Goal: Complete application form

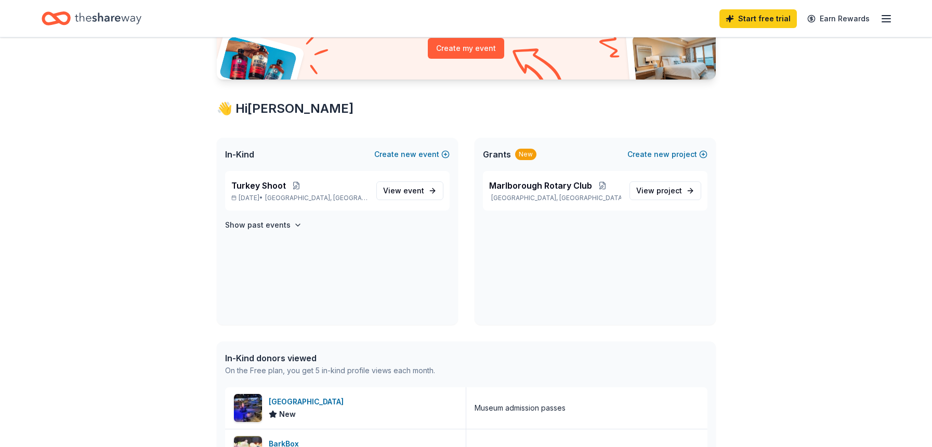
scroll to position [130, 0]
click at [549, 182] on span "Marlborough Rotary Club" at bounding box center [540, 184] width 103 height 12
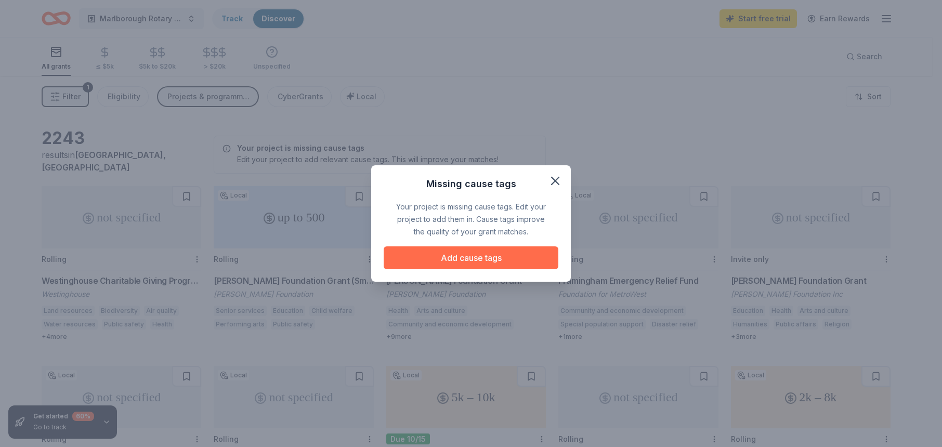
click at [497, 253] on button "Add cause tags" at bounding box center [471, 257] width 175 height 23
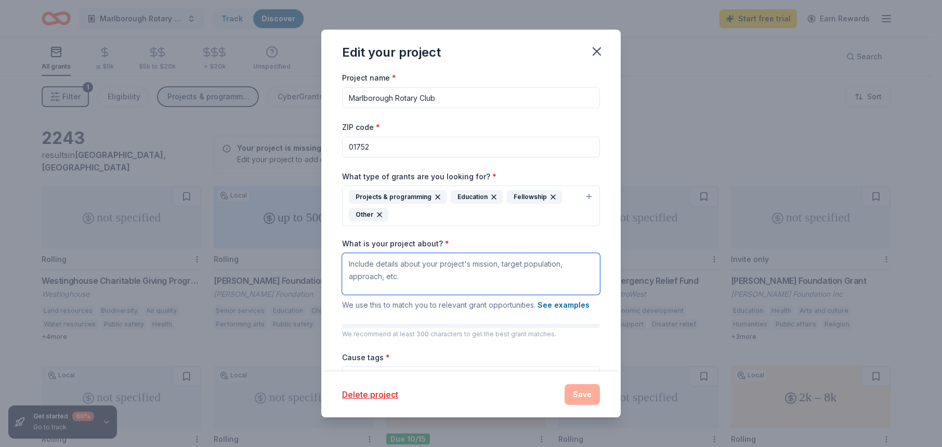
click at [400, 273] on textarea "What is your project about? *" at bounding box center [471, 274] width 258 height 42
click at [438, 261] on textarea "The" at bounding box center [471, 274] width 258 height 42
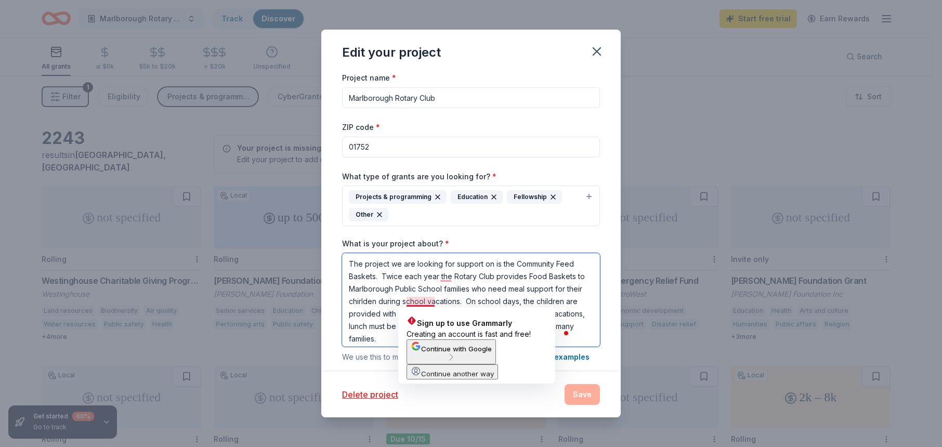
drag, startPoint x: 424, startPoint y: 301, endPoint x: 430, endPoint y: 304, distance: 6.8
drag, startPoint x: 430, startPoint y: 304, endPoint x: 398, endPoint y: 294, distance: 33.4
click at [398, 294] on textarea "The project we are looking for support on is the Community Feed Baskets. Twice …" at bounding box center [471, 300] width 258 height 94
click at [429, 302] on textarea "The project we are looking for support on is the Community Feed Baskets. Twice …" at bounding box center [471, 300] width 258 height 94
drag, startPoint x: 432, startPoint y: 301, endPoint x: 418, endPoint y: 301, distance: 14.0
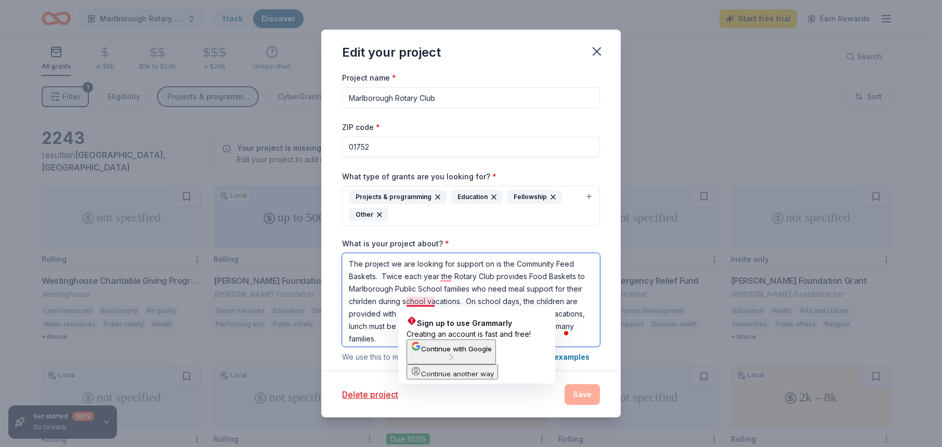
click at [418, 301] on textarea "The project we are looking for support on is the Community Feed Baskets. Twice …" at bounding box center [471, 300] width 258 height 94
click at [498, 280] on textarea "The project we are looking for support on is the Community Feed Baskets. Twice …" at bounding box center [471, 300] width 258 height 94
click at [433, 301] on textarea "The project we are looking for support on is the Community Feed Baskets. Twice …" at bounding box center [471, 300] width 258 height 94
drag, startPoint x: 433, startPoint y: 301, endPoint x: 412, endPoint y: 304, distance: 21.0
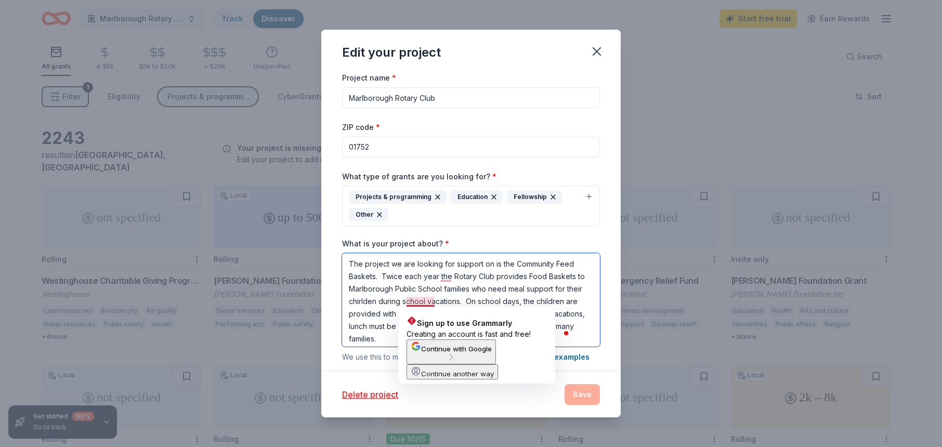
click at [412, 304] on textarea "The project we are looking for support on is the Community Feed Baskets. Twice …" at bounding box center [471, 300] width 258 height 94
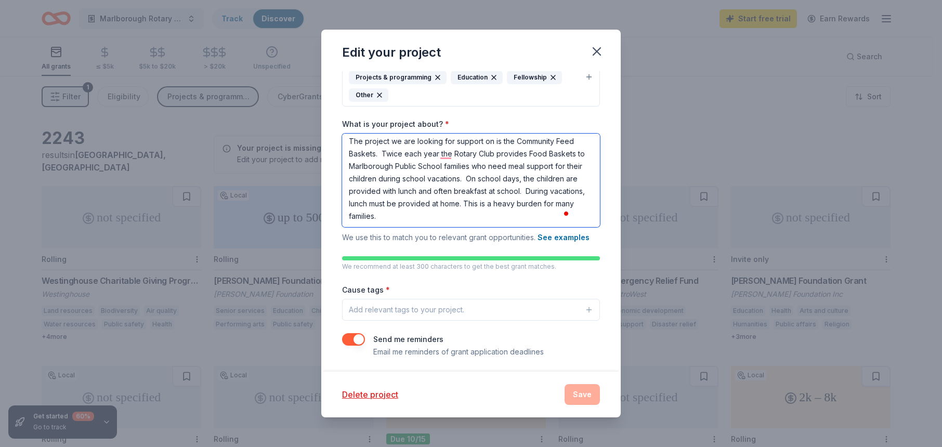
scroll to position [123, 0]
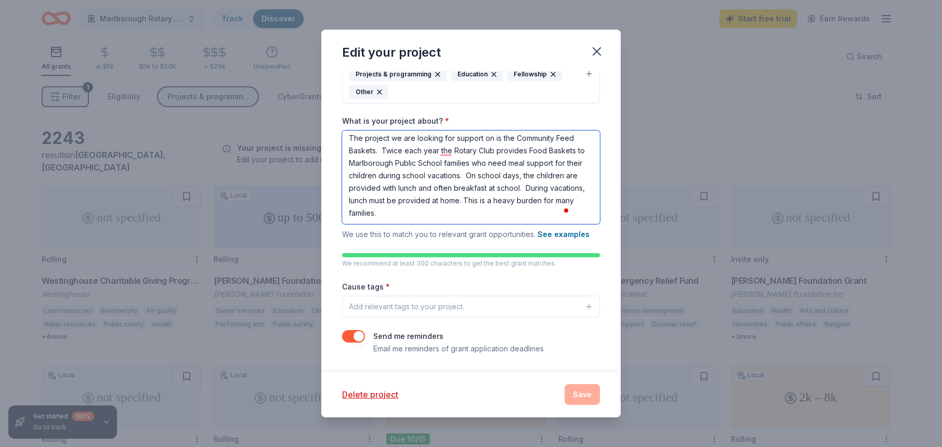
click at [496, 212] on textarea "The project we are looking for support on is the Community Feed Baskets. Twice …" at bounding box center [471, 178] width 258 height 94
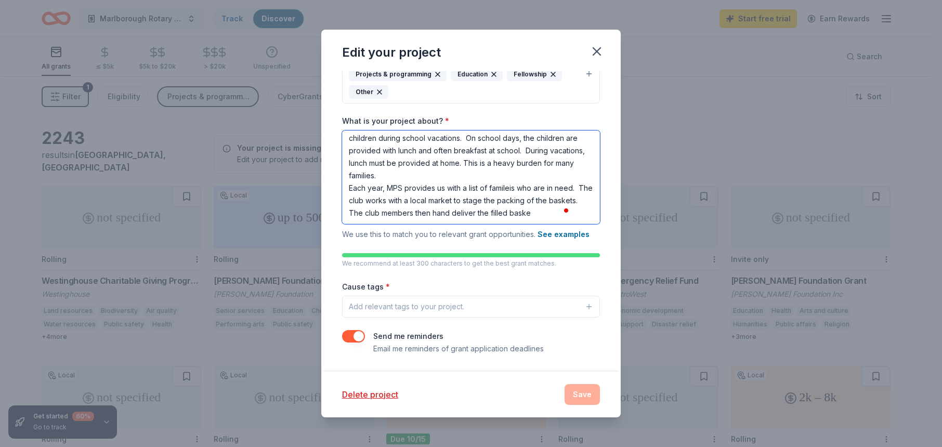
scroll to position [47, 0]
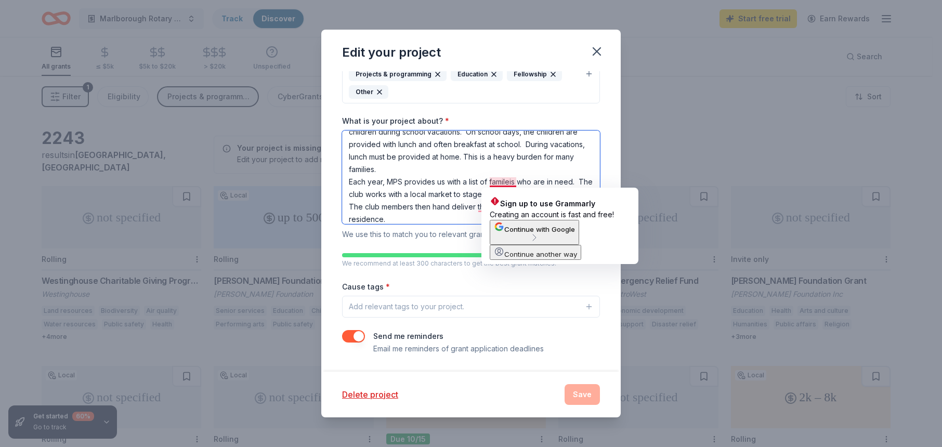
click at [501, 181] on textarea "The project we are looking for support on is the Community Feed Baskets. Twice …" at bounding box center [471, 178] width 258 height 94
click at [541, 233] on span "Continue with Google" at bounding box center [539, 229] width 71 height 8
click at [556, 310] on button "Add relevant tags to your project." at bounding box center [471, 307] width 258 height 22
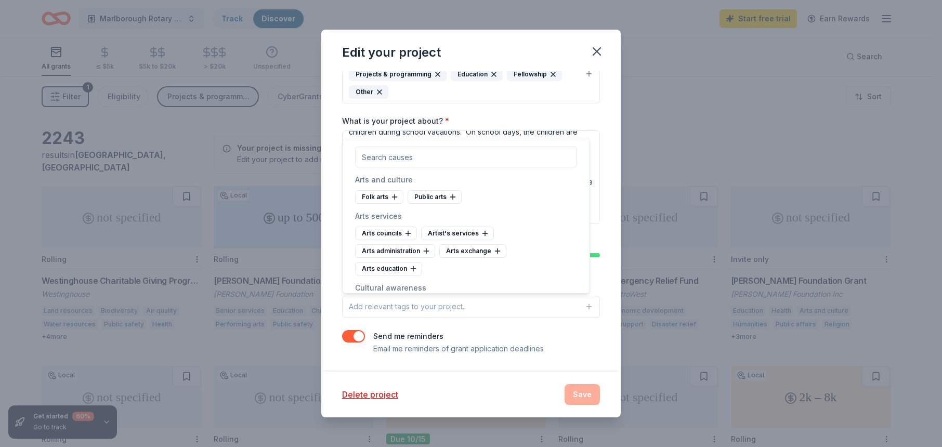
click at [534, 125] on div "What is your project about? * The project we are looking for support on is the …" at bounding box center [471, 178] width 258 height 125
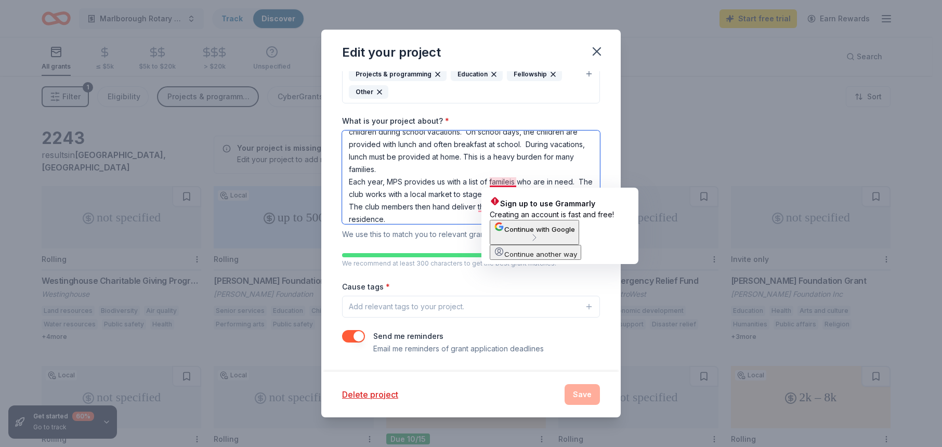
click at [514, 182] on textarea "The project we are looking for support on is the Community Feed Baskets. Twice …" at bounding box center [471, 178] width 258 height 94
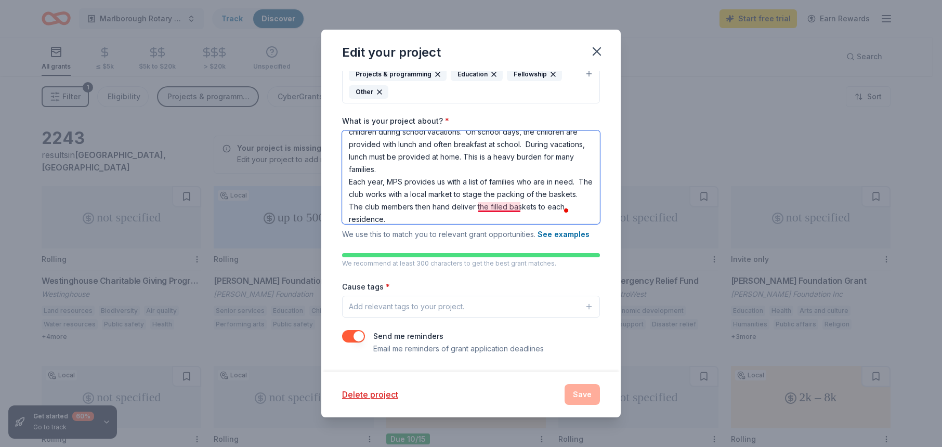
click at [498, 207] on textarea "The project we are looking for support on is the Community Feed Baskets. Twice …" at bounding box center [471, 178] width 258 height 94
click at [515, 216] on textarea "The project we are looking for support on is the Community Feed Baskets. Twice …" at bounding box center [471, 178] width 258 height 94
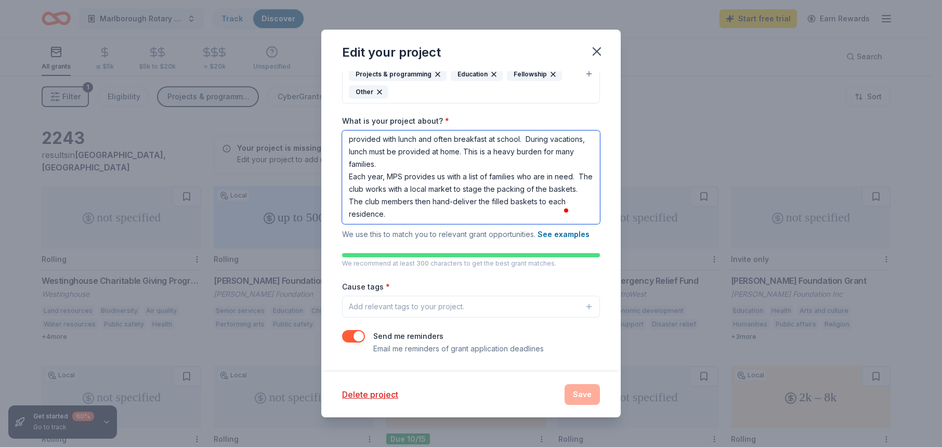
scroll to position [53, 0]
click at [370, 189] on textarea "The project we are looking for support on is the Community Feed Baskets. Twice …" at bounding box center [471, 178] width 258 height 94
click at [493, 185] on textarea "The project we are looking for support on is the Community Feed Baskets. Twice …" at bounding box center [471, 178] width 258 height 94
click at [367, 184] on textarea "The project we are looking for support on is the Community Feed Baskets. Twice …" at bounding box center [471, 178] width 258 height 94
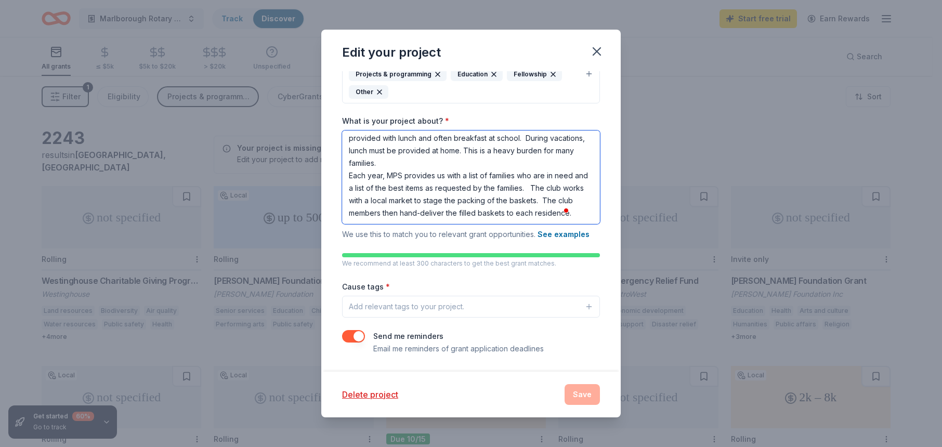
type textarea "The project we are looking for support on is the Community Feed Baskets. Twice …"
click at [474, 306] on button "Add relevant tags to your project." at bounding box center [471, 307] width 258 height 22
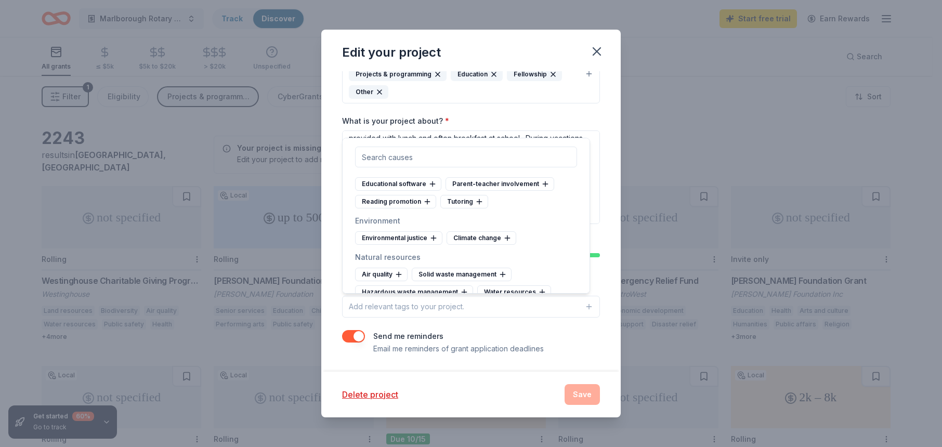
scroll to position [1040, 0]
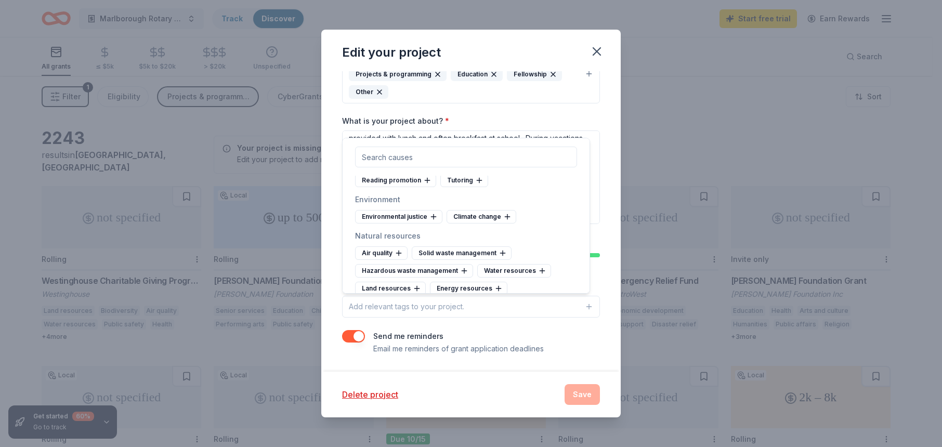
click at [499, 160] on input "text" at bounding box center [466, 157] width 222 height 21
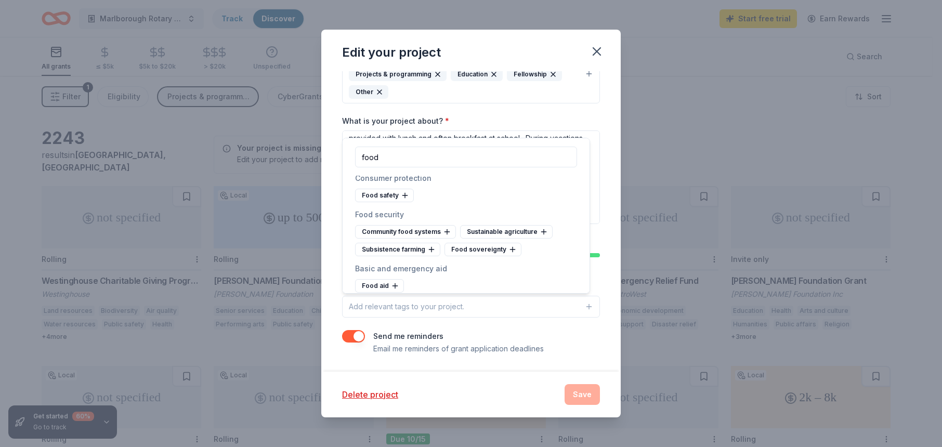
scroll to position [0, 0]
type input "f"
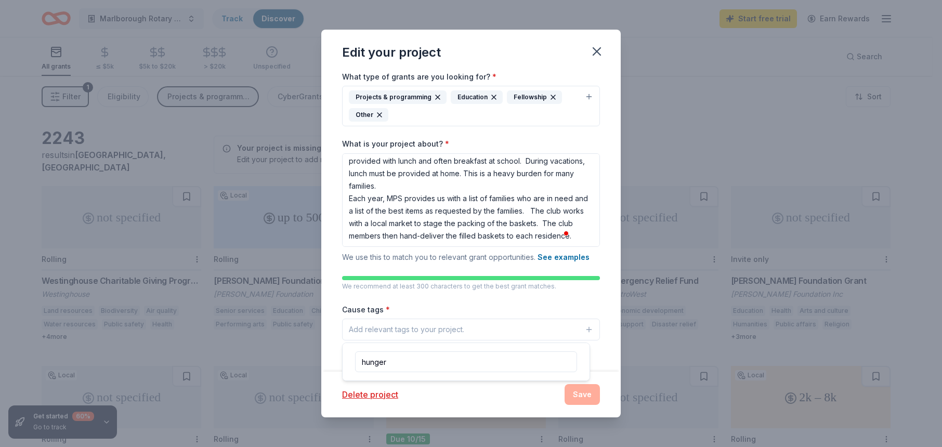
scroll to position [123, 0]
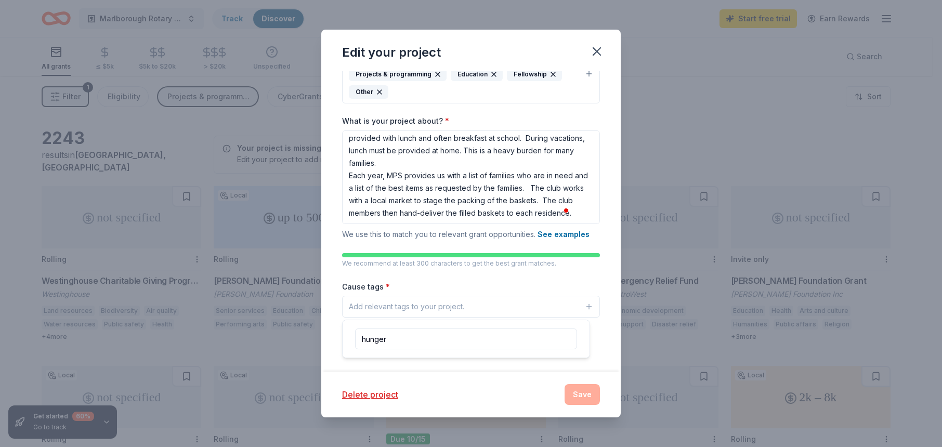
type input "hunger"
click at [432, 307] on div "Add relevant tags to your project." at bounding box center [406, 307] width 115 height 12
click at [432, 304] on div "Add relevant tags to your project." at bounding box center [406, 307] width 115 height 12
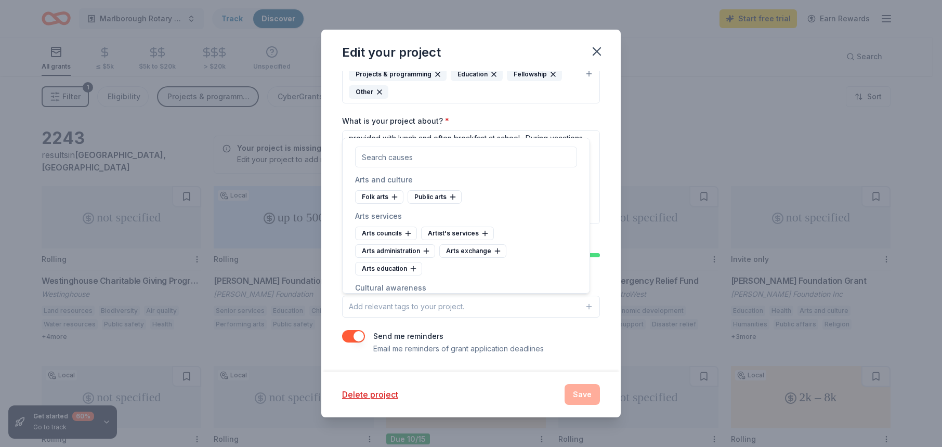
click at [603, 182] on div "Project name * Marlborough Rotary Club ZIP code * 01752 What type of grants are…" at bounding box center [470, 221] width 299 height 300
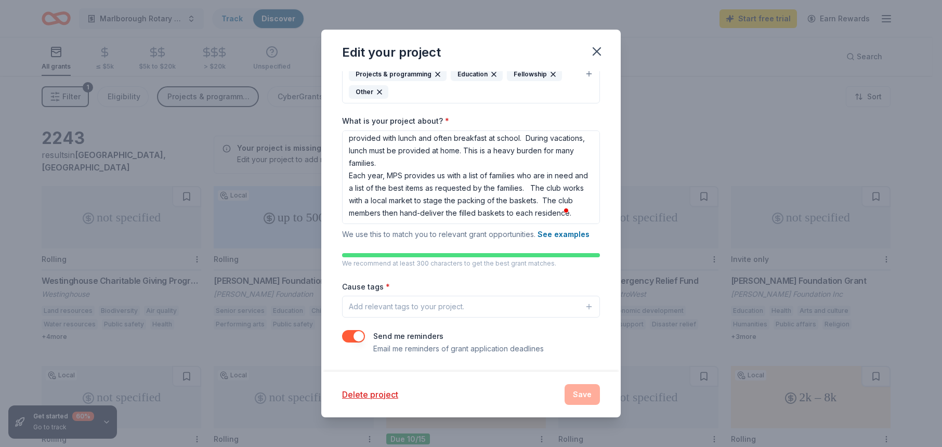
click at [394, 308] on div "Add relevant tags to your project." at bounding box center [406, 307] width 115 height 12
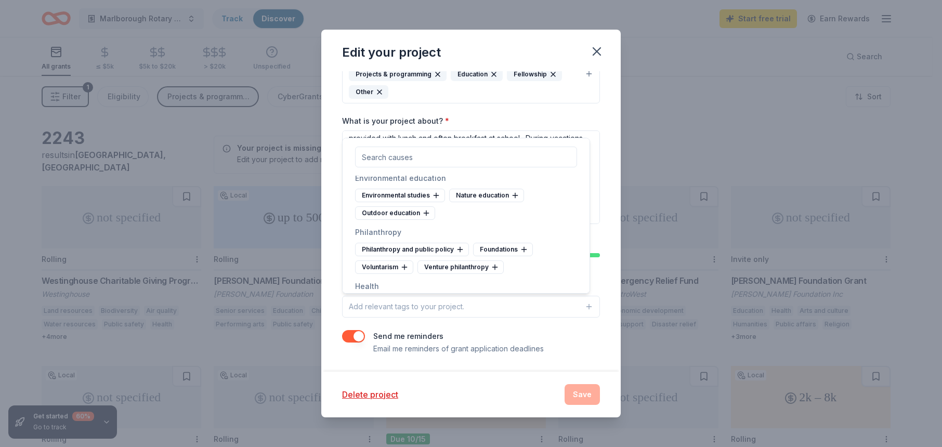
scroll to position [1300, 0]
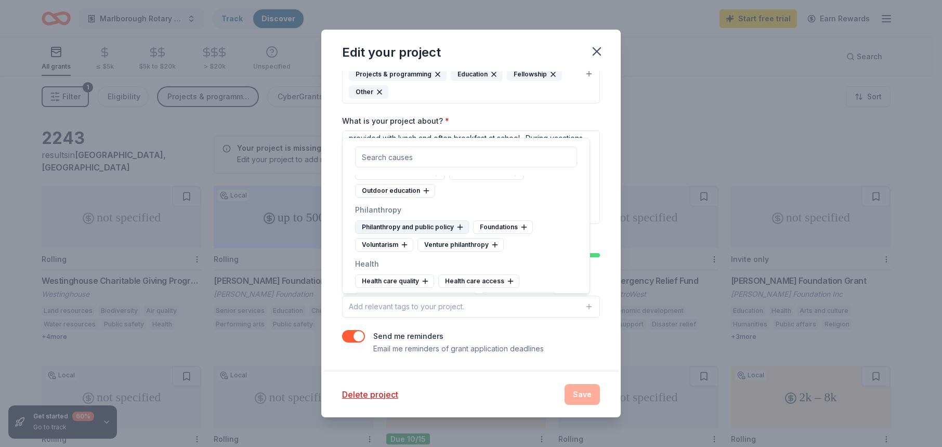
click at [431, 234] on div "Philanthropy and public policy" at bounding box center [412, 227] width 114 height 14
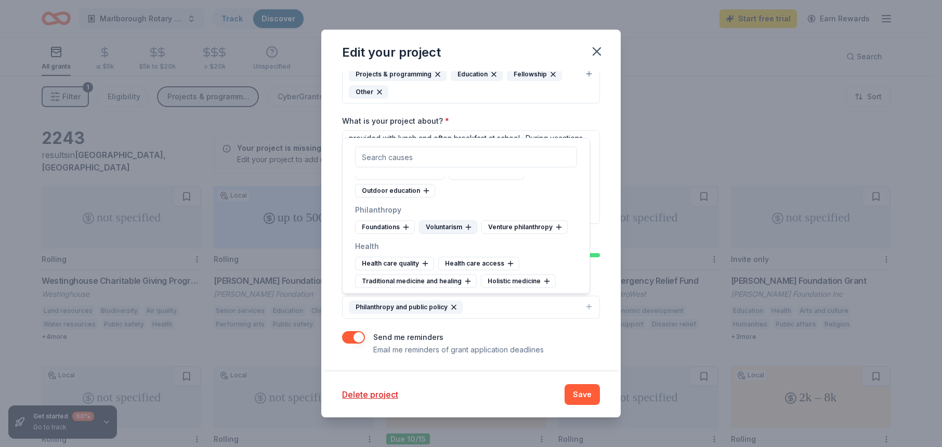
click at [450, 234] on div "Voluntarism" at bounding box center [448, 227] width 58 height 14
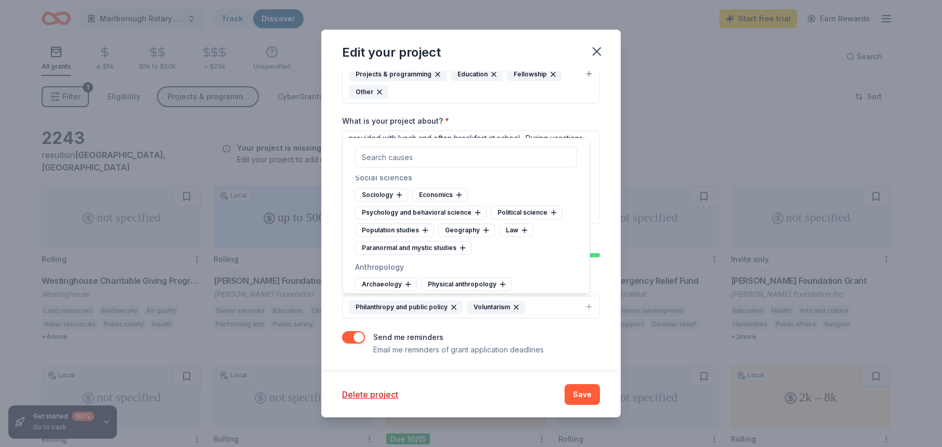
scroll to position [2795, 0]
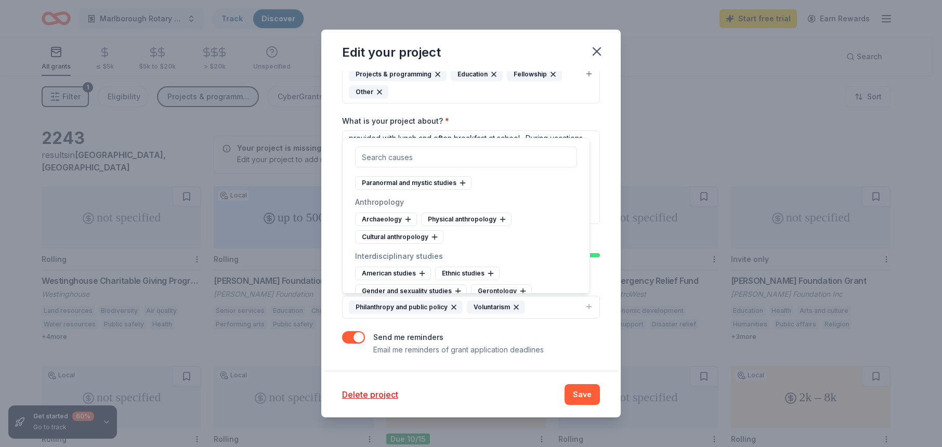
click at [414, 172] on div "Population studies" at bounding box center [394, 166] width 79 height 14
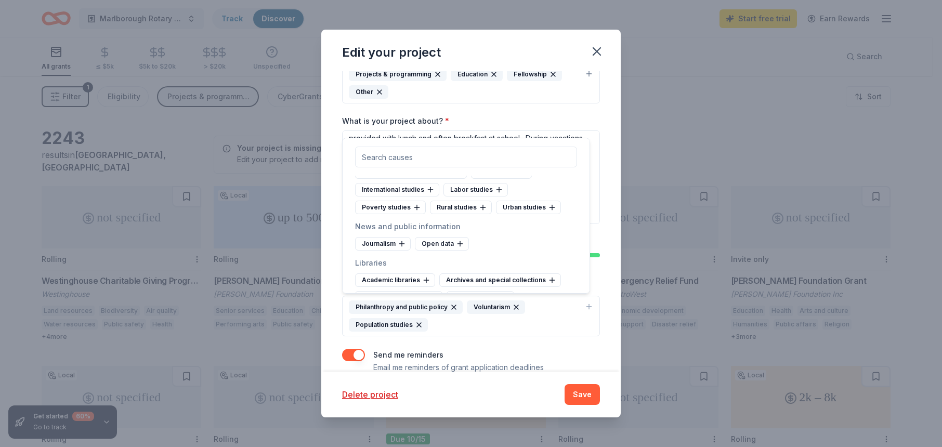
scroll to position [2925, 0]
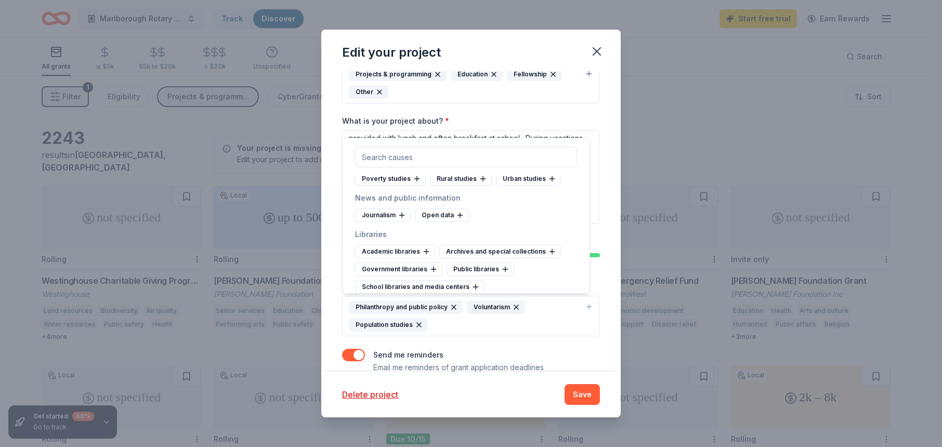
click at [385, 133] on div "American studies" at bounding box center [393, 126] width 76 height 14
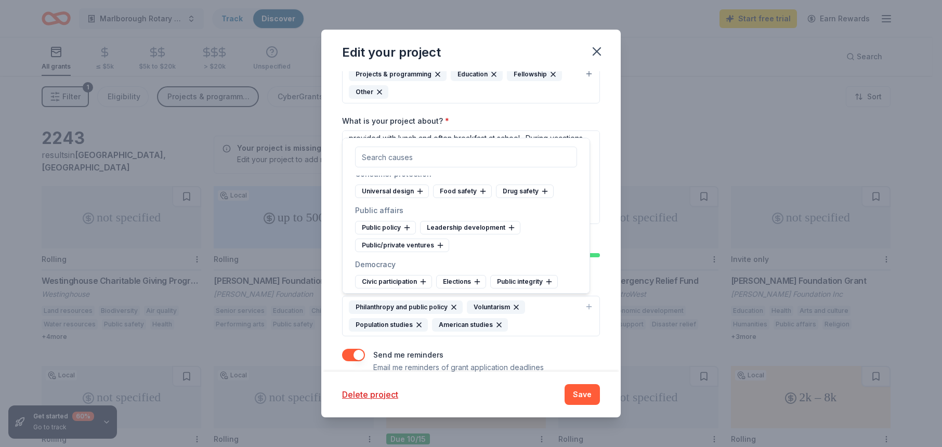
scroll to position [3770, 0]
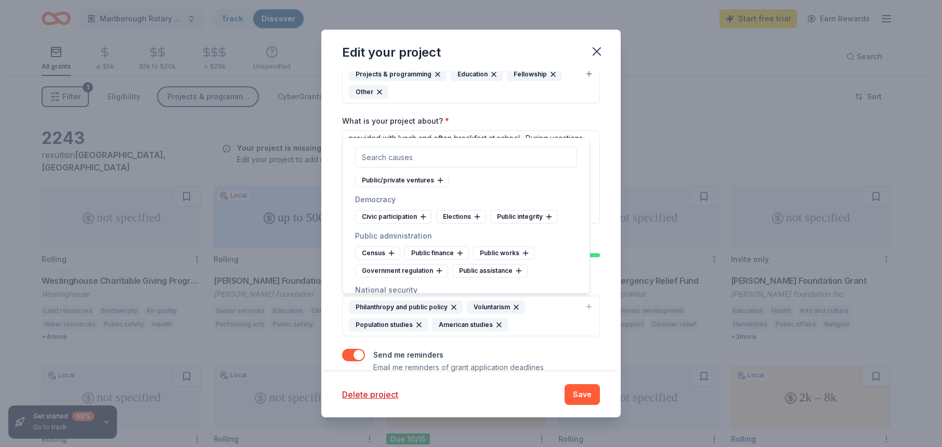
click at [453, 133] on div "Food safety" at bounding box center [462, 127] width 59 height 14
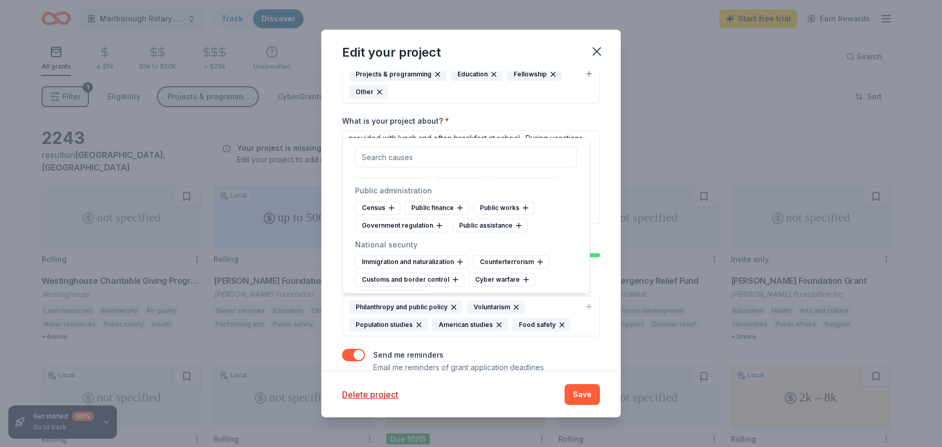
scroll to position [3835, 0]
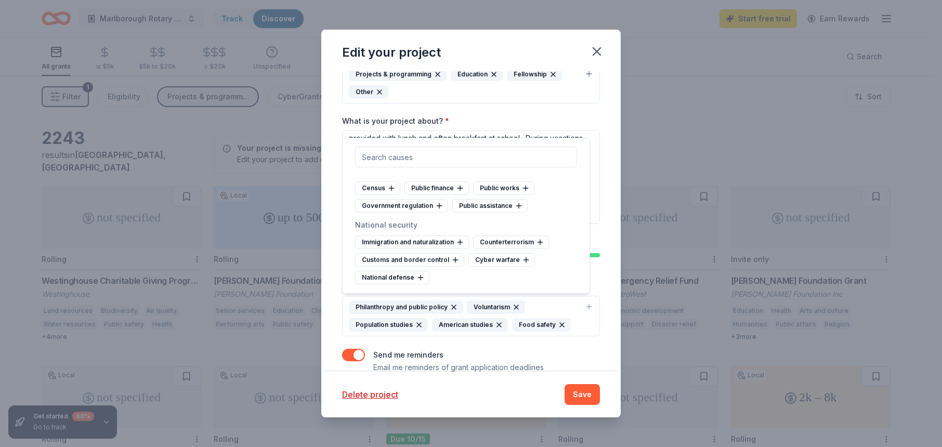
click at [393, 122] on div "Public/private ventures" at bounding box center [402, 116] width 94 height 14
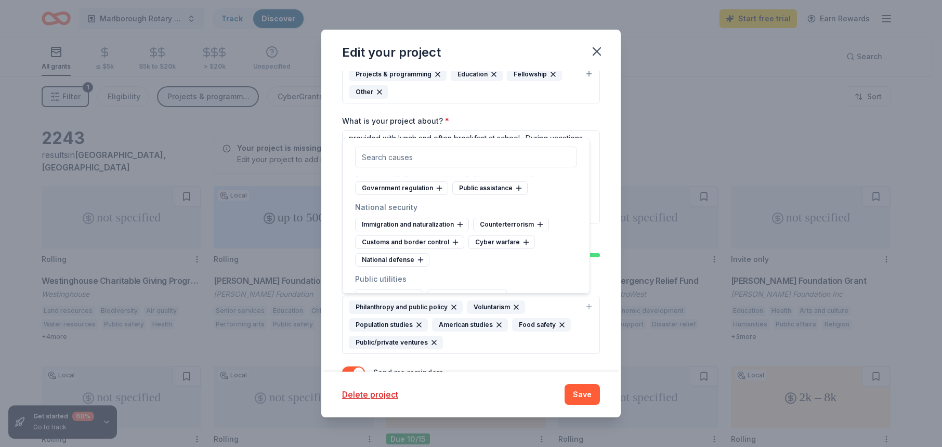
click at [453, 105] on div "Leadership development" at bounding box center [470, 98] width 100 height 14
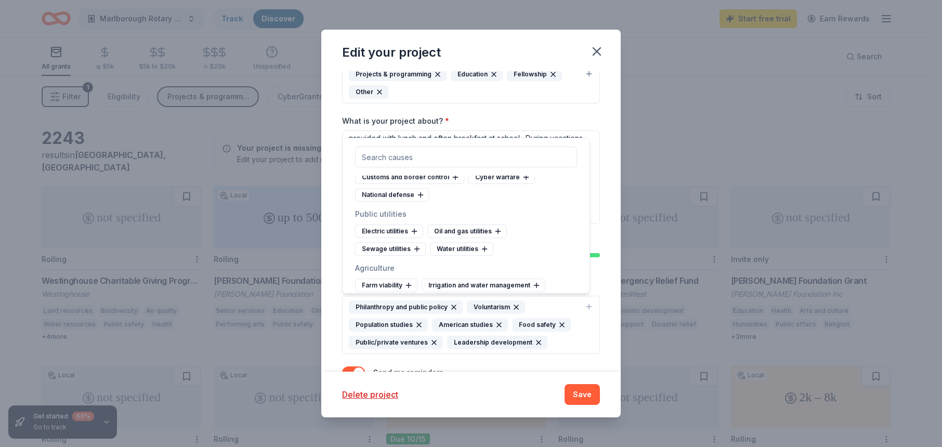
click at [510, 130] on div "Public assistance" at bounding box center [489, 123] width 75 height 14
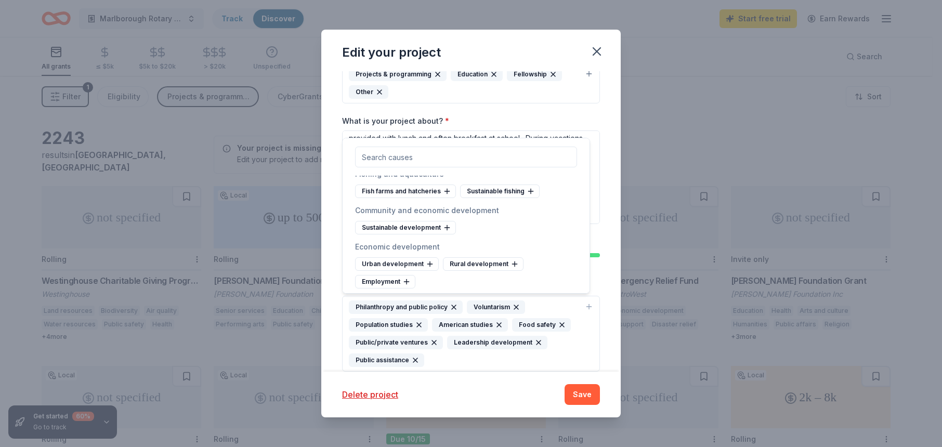
scroll to position [4159, 0]
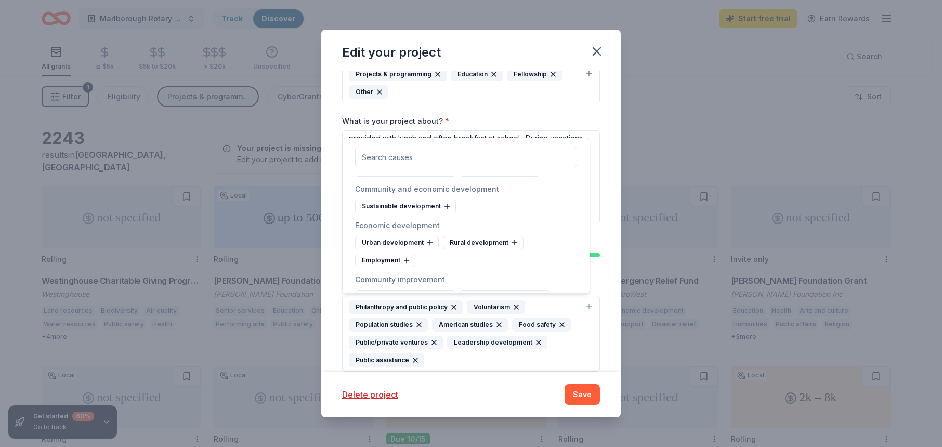
click at [378, 86] on div "Community food systems" at bounding box center [405, 80] width 101 height 14
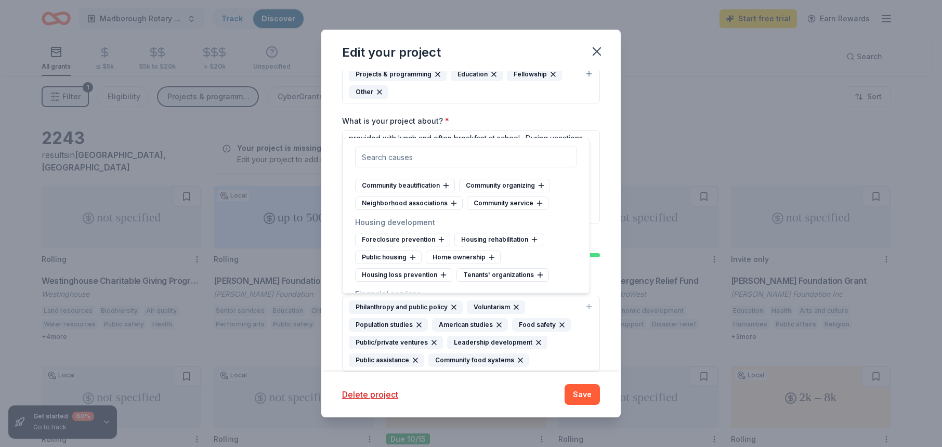
scroll to position [4289, 0]
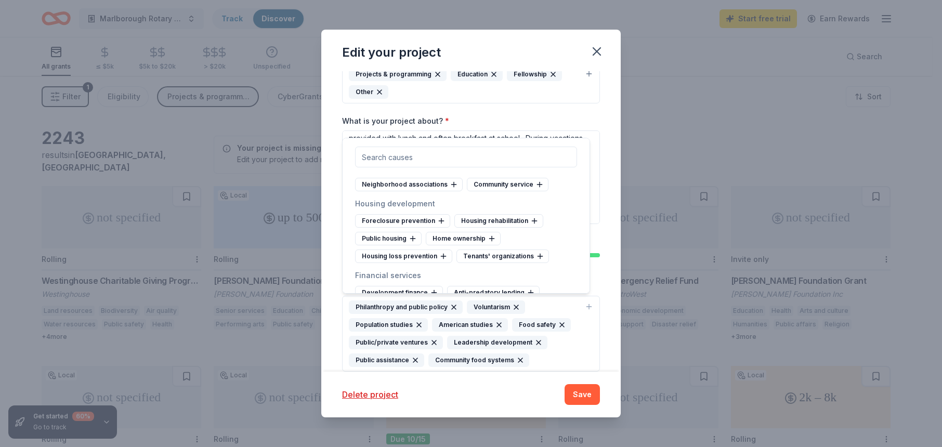
click at [403, 120] on div "Urban development" at bounding box center [397, 113] width 84 height 14
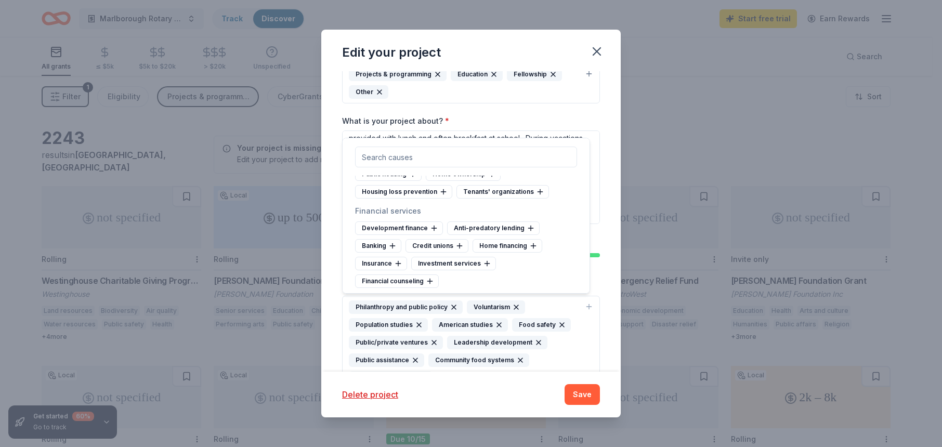
scroll to position [4354, 0]
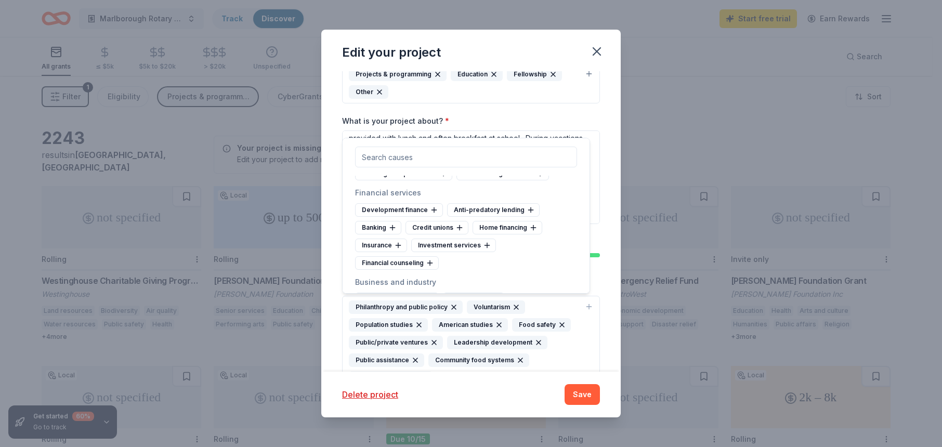
click at [409, 109] on div "Neighborhood associations" at bounding box center [409, 102] width 108 height 14
click at [400, 109] on div "Community service" at bounding box center [396, 102] width 82 height 14
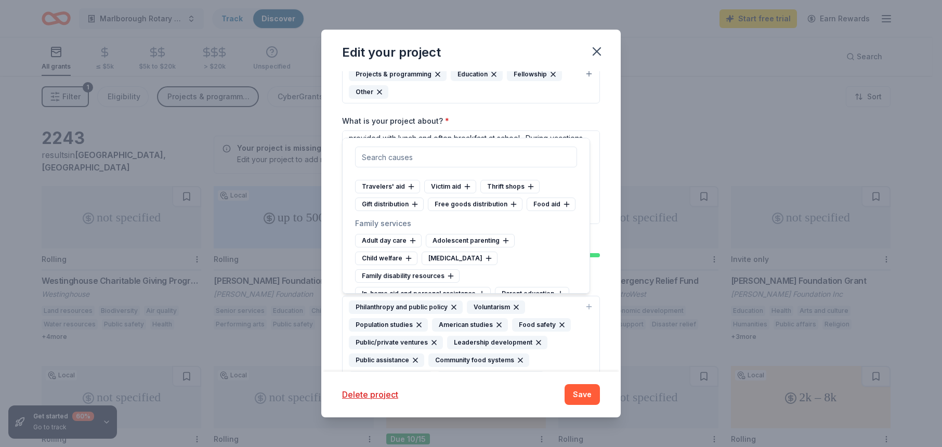
scroll to position [5524, 0]
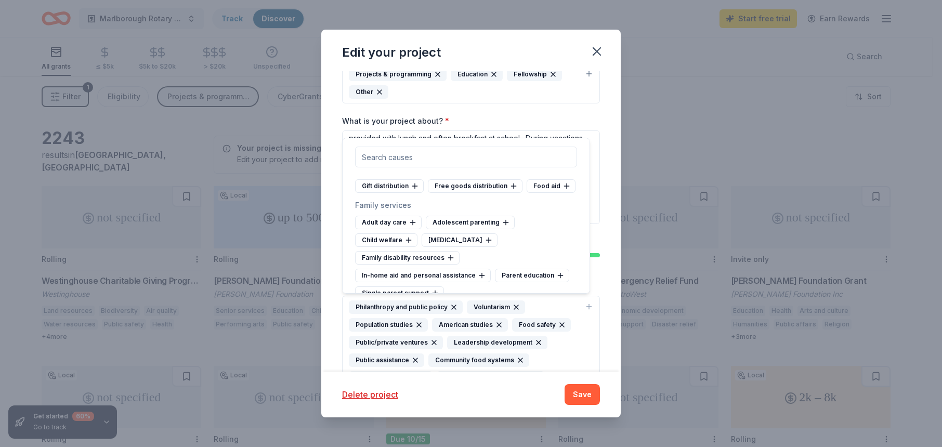
click at [429, 121] on div "Human services information" at bounding box center [409, 115] width 108 height 14
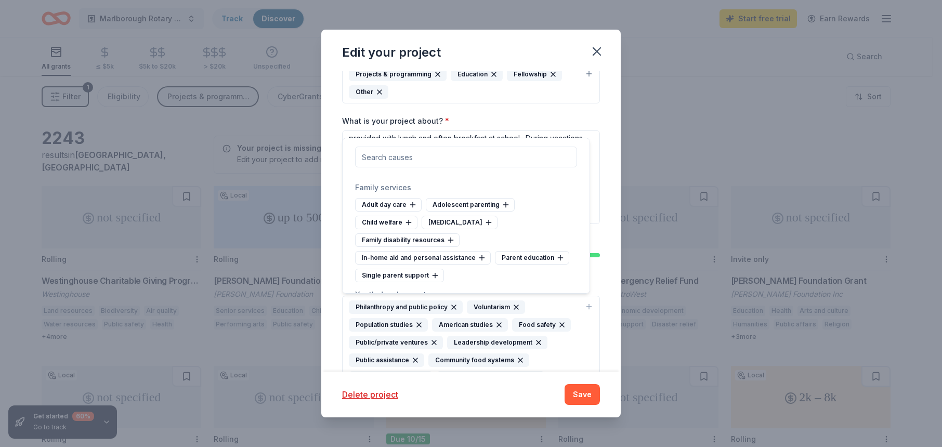
scroll to position [5589, 0]
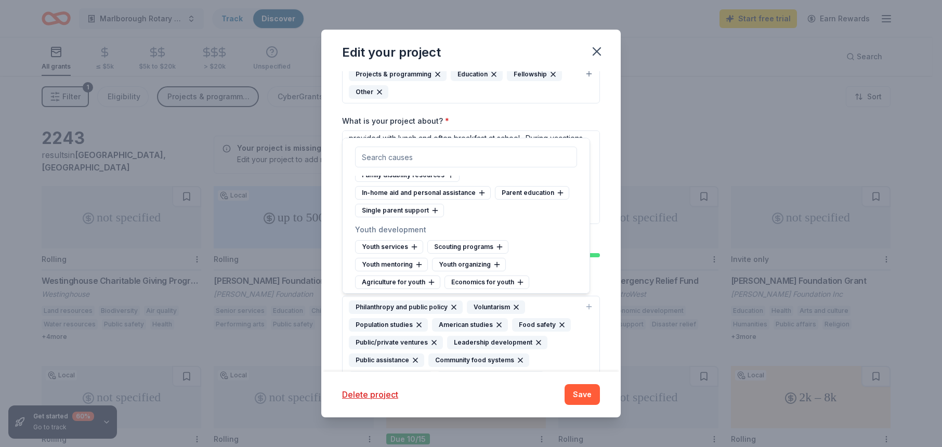
click at [527, 110] on div "Food aid" at bounding box center [551, 104] width 49 height 14
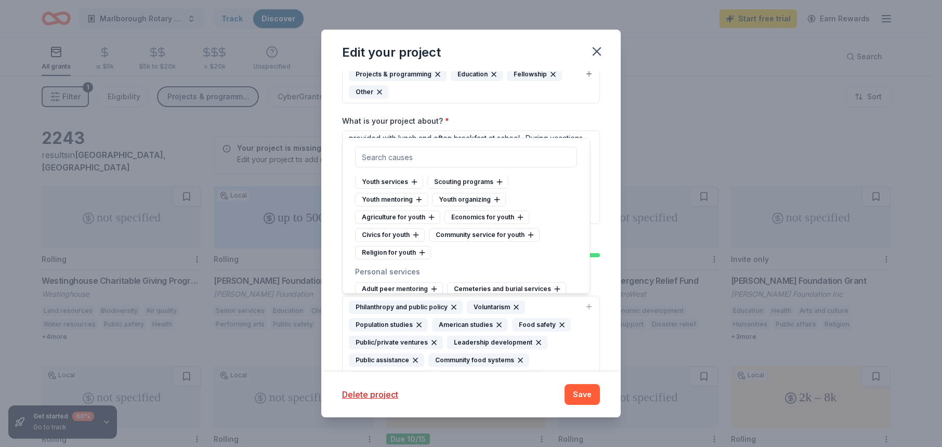
click at [406, 152] on div "Single parent support" at bounding box center [399, 146] width 89 height 14
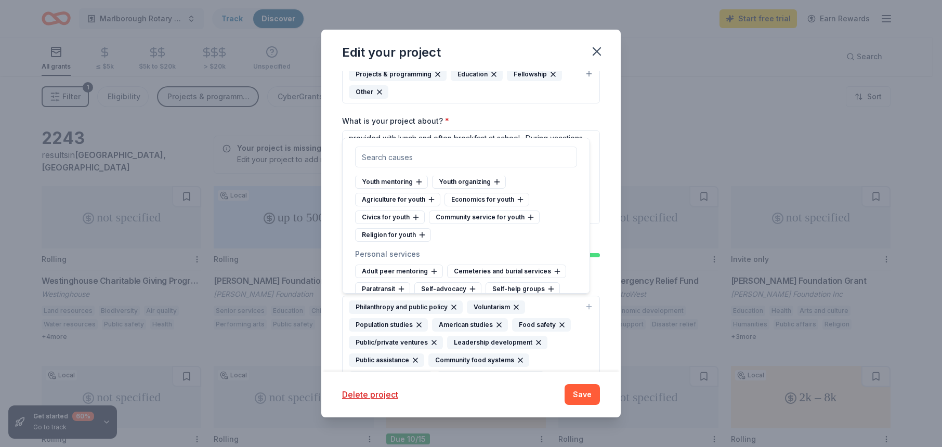
scroll to position [5719, 0]
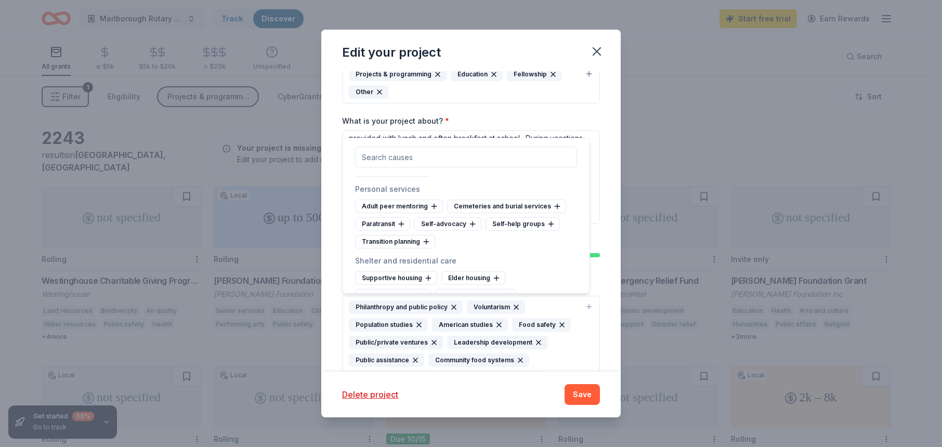
click at [396, 106] on div "Youth services" at bounding box center [389, 100] width 68 height 14
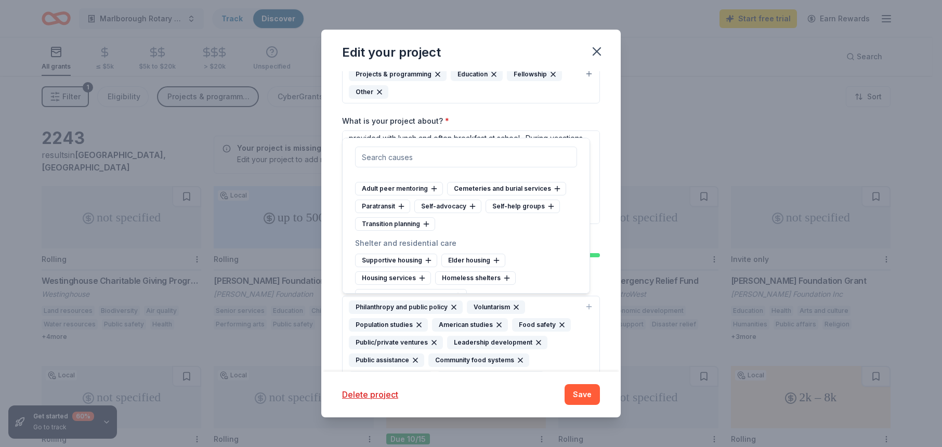
click at [477, 141] on div "Civics for youth" at bounding box center [479, 135] width 70 height 14
click at [505, 141] on div "Community service for youth" at bounding box center [499, 135] width 111 height 14
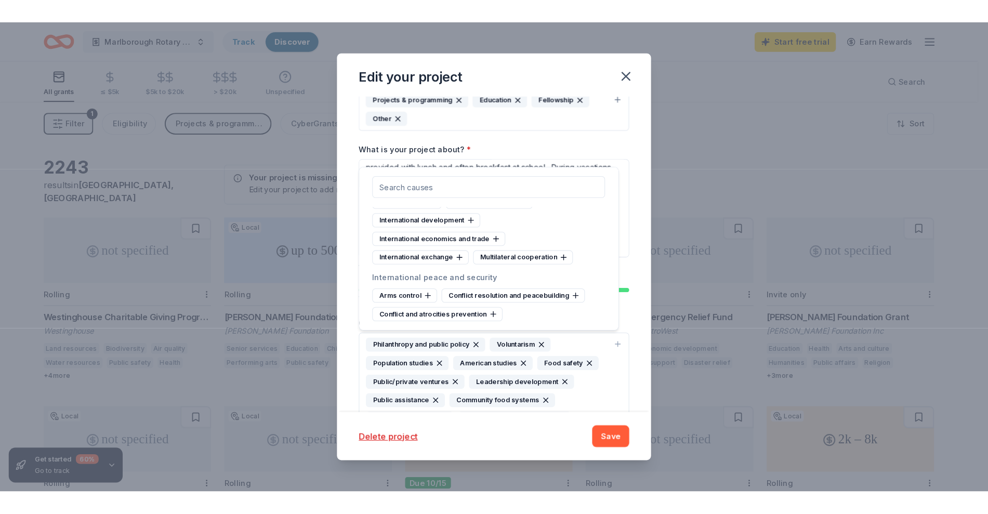
scroll to position [6130, 0]
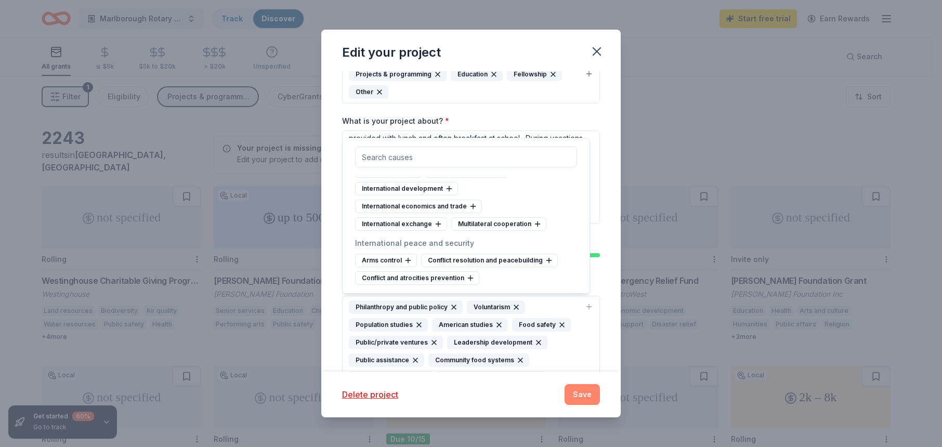
click at [575, 398] on button "Save" at bounding box center [582, 394] width 35 height 21
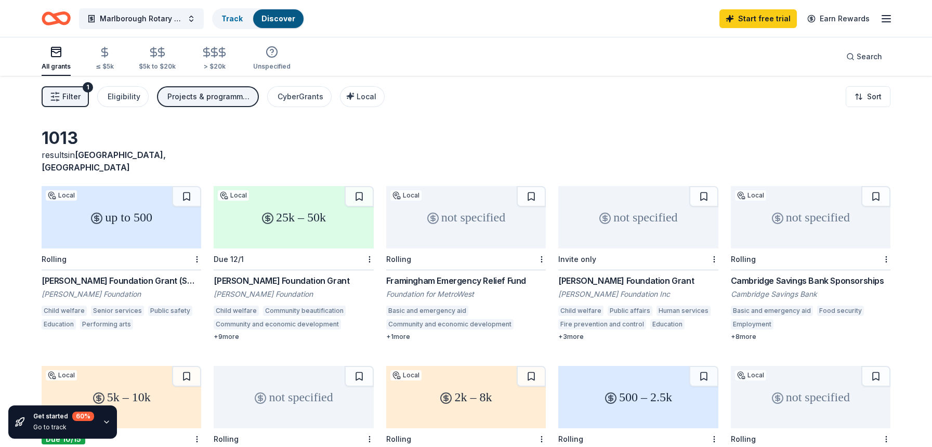
click at [503, 275] on div "Framingham Emergency Relief Fund" at bounding box center [466, 281] width 160 height 12
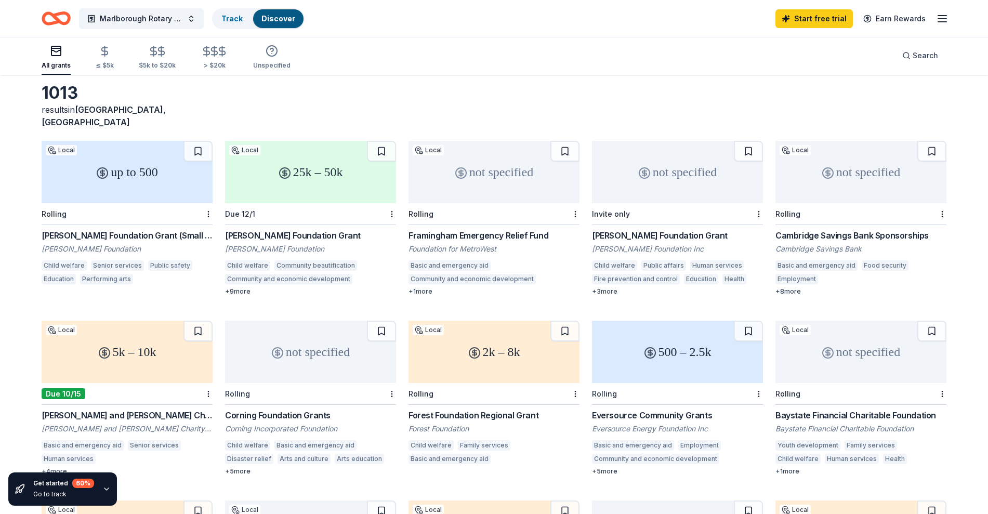
scroll to position [65, 0]
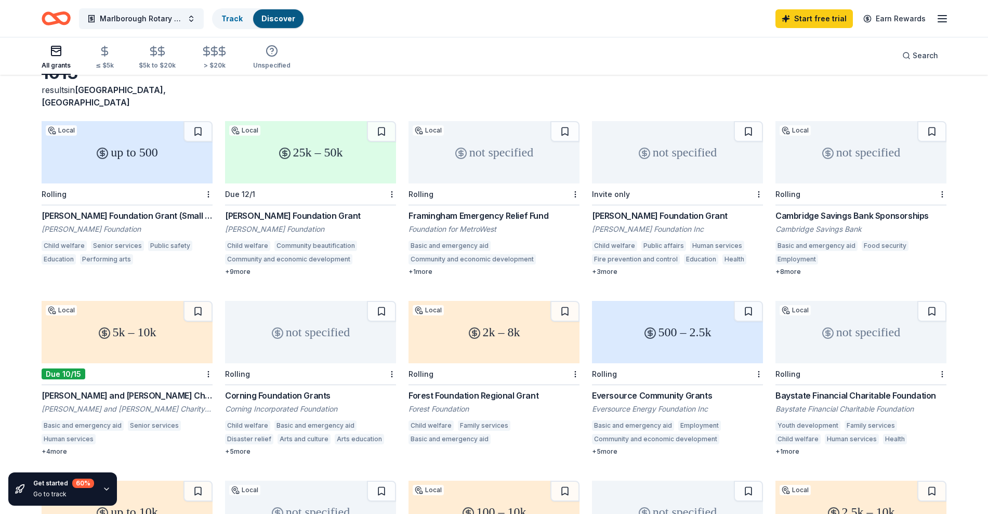
click at [58, 444] on div "up to 500 Local Rolling Shirley Charitable Foundation Grant (Small Grants) Shir…" at bounding box center [494, 468] width 905 height 695
click at [58, 447] on div "+ 4 more" at bounding box center [127, 452] width 171 height 8
click at [315, 210] on div "Theodore Edson Parker Foundation Grant" at bounding box center [310, 216] width 171 height 12
click at [653, 210] on div "F.M. Kirby Foundation Grant" at bounding box center [677, 216] width 171 height 12
click at [836, 210] on div "Cambridge Savings Bank Sponsorships" at bounding box center [861, 216] width 171 height 12
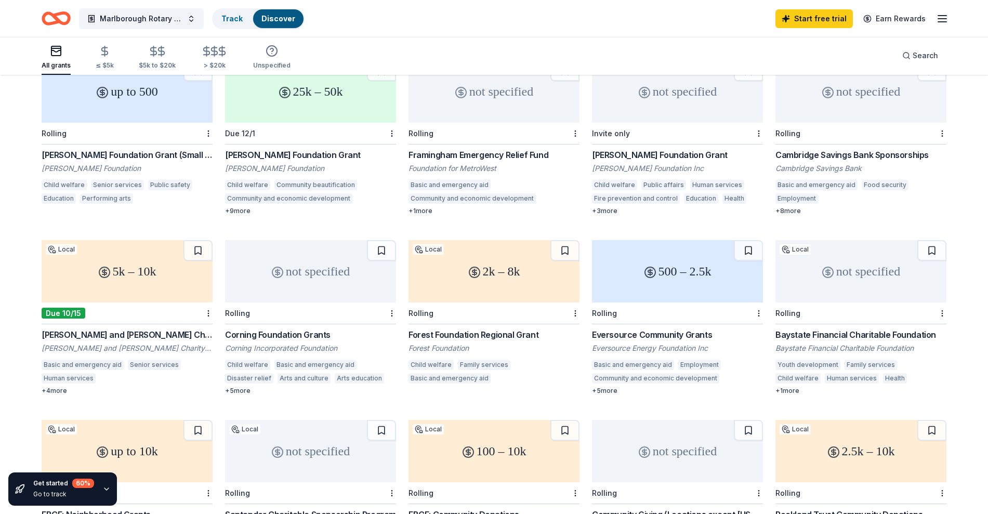
scroll to position [195, 0]
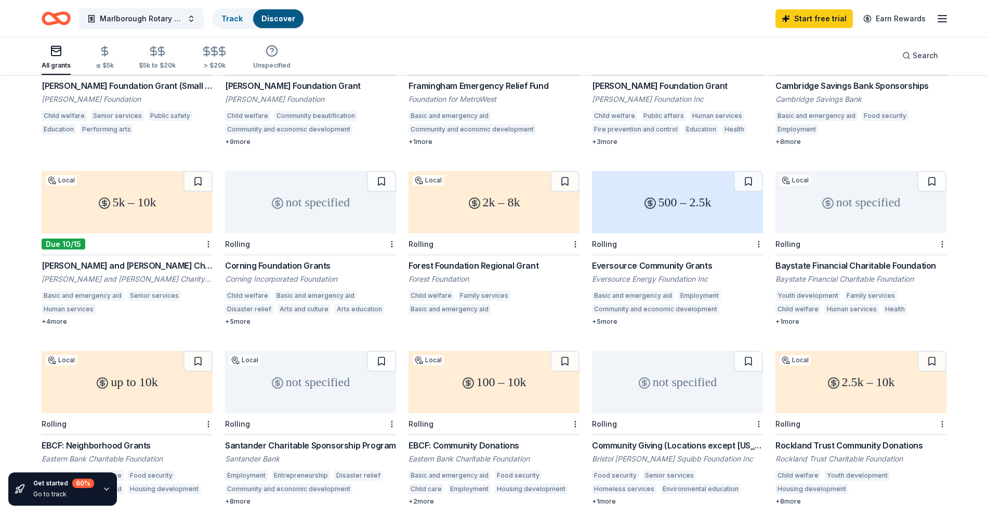
click at [135, 259] on div "Bushrod H. Campbell and Adah F. Hall Charity Fund Grant" at bounding box center [127, 265] width 171 height 12
click at [312, 259] on div "Corning Foundation Grants" at bounding box center [310, 265] width 171 height 12
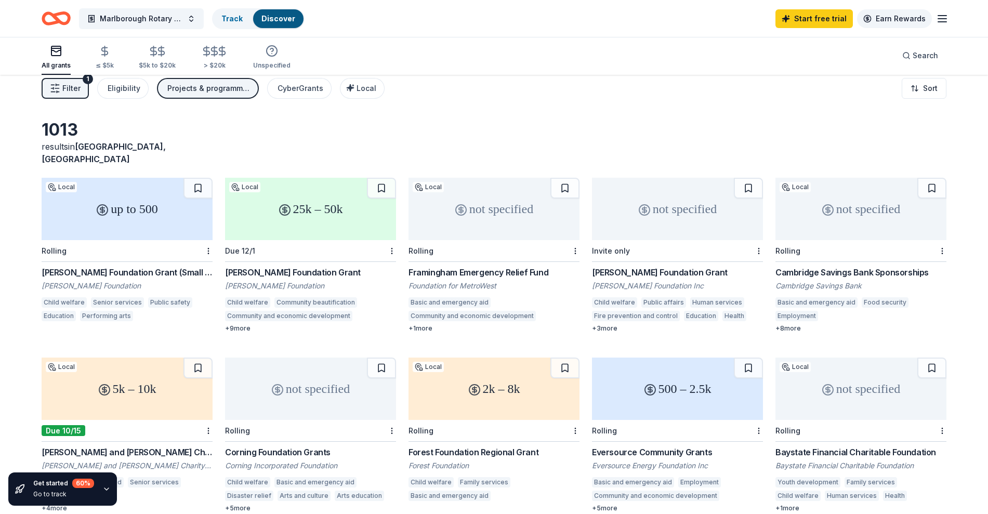
scroll to position [0, 0]
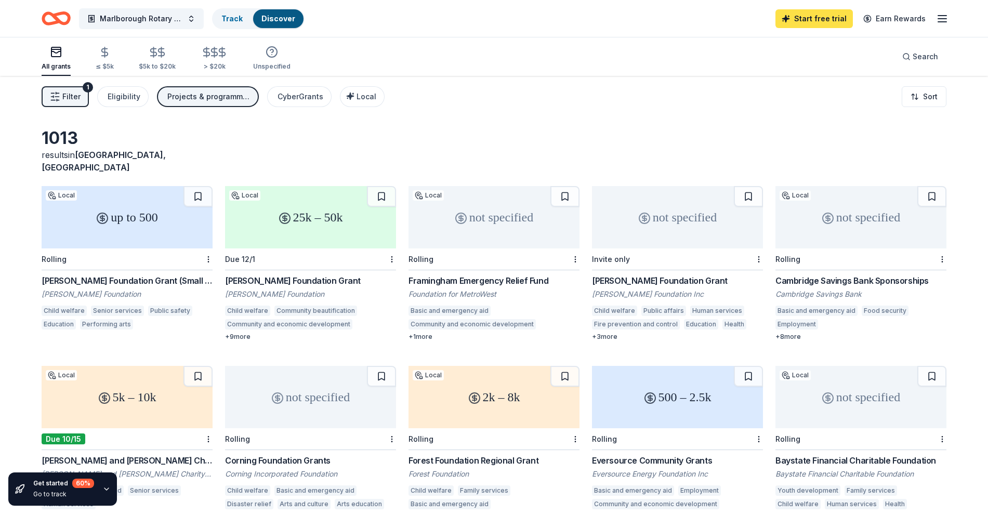
click at [835, 18] on link "Start free trial" at bounding box center [814, 18] width 77 height 19
drag, startPoint x: 166, startPoint y: 155, endPoint x: 159, endPoint y: 187, distance: 32.2
drag, startPoint x: 159, startPoint y: 187, endPoint x: 409, endPoint y: 54, distance: 283.5
click at [409, 54] on div "All grants ≤ $5k $5k to $20k > $20k Unspecified Search" at bounding box center [494, 56] width 905 height 38
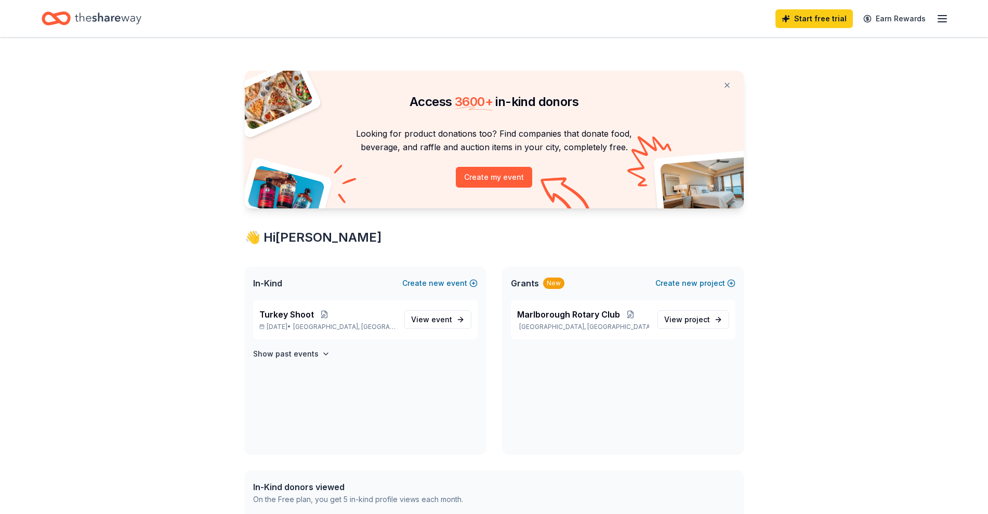
scroll to position [130, 0]
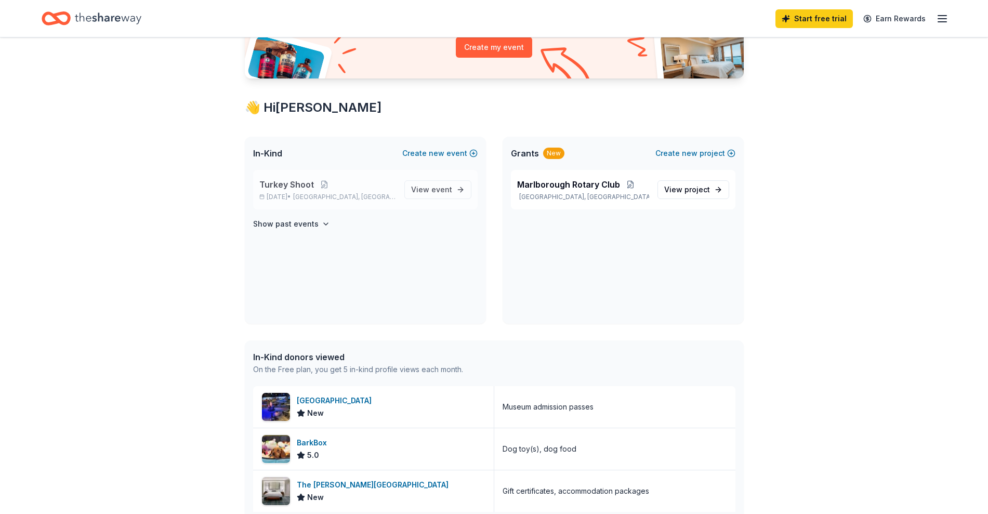
click at [305, 185] on span "Turkey Shoot" at bounding box center [286, 184] width 55 height 12
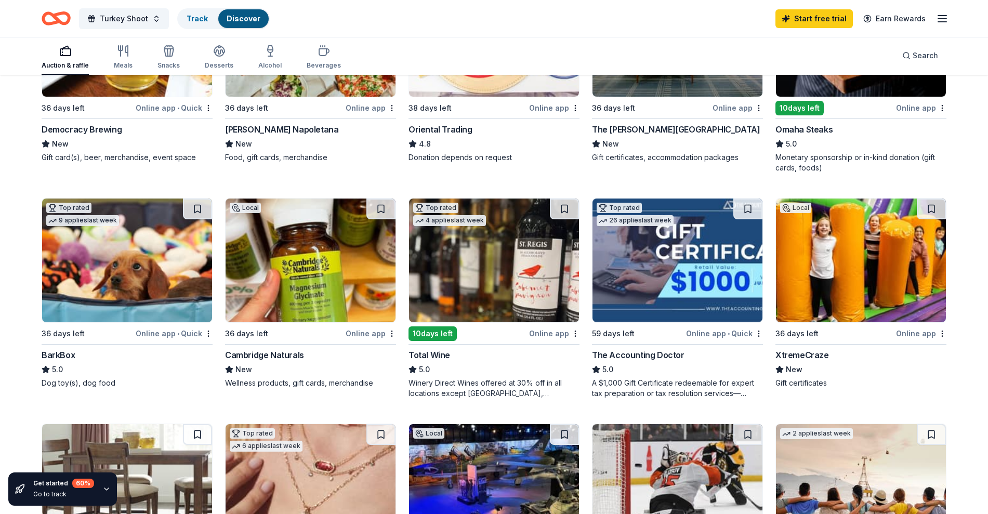
scroll to position [260, 0]
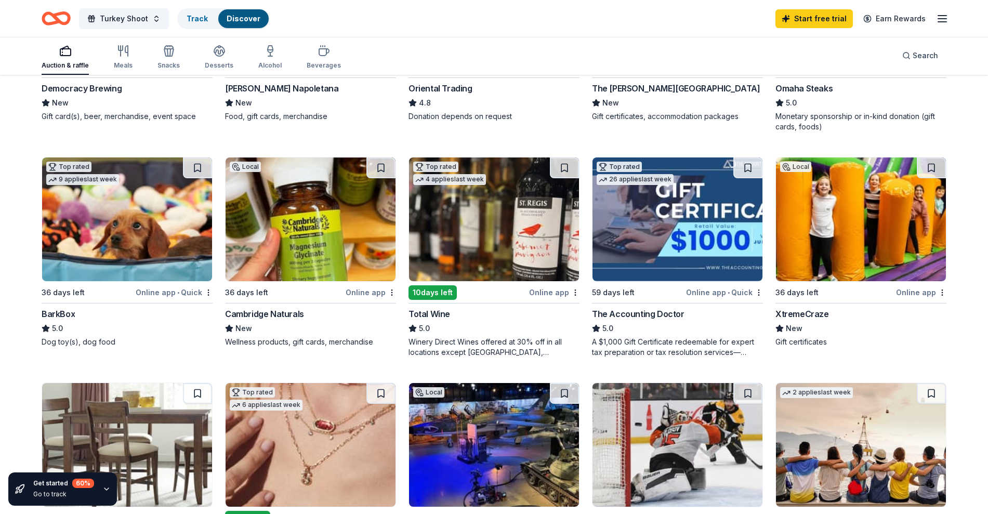
click at [816, 311] on div "XtremeCraze" at bounding box center [803, 314] width 54 height 12
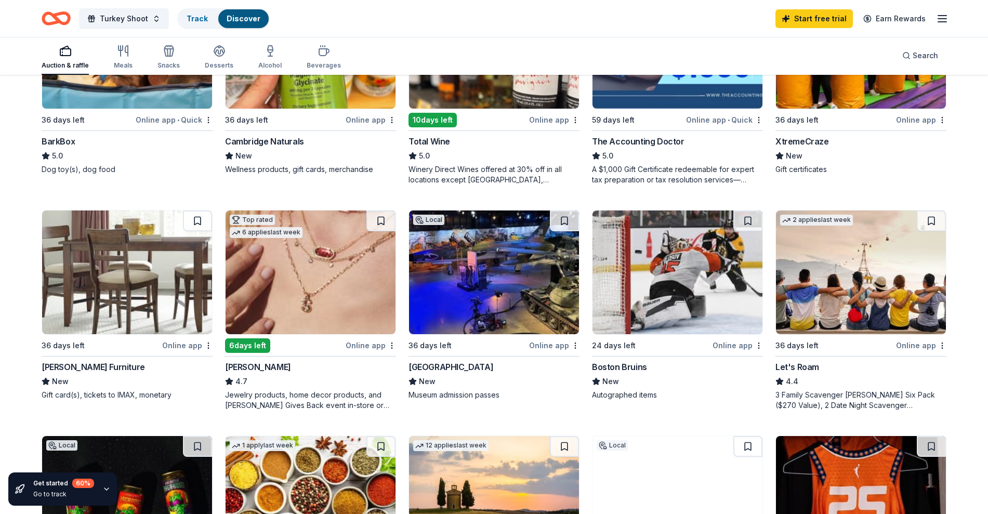
scroll to position [455, 0]
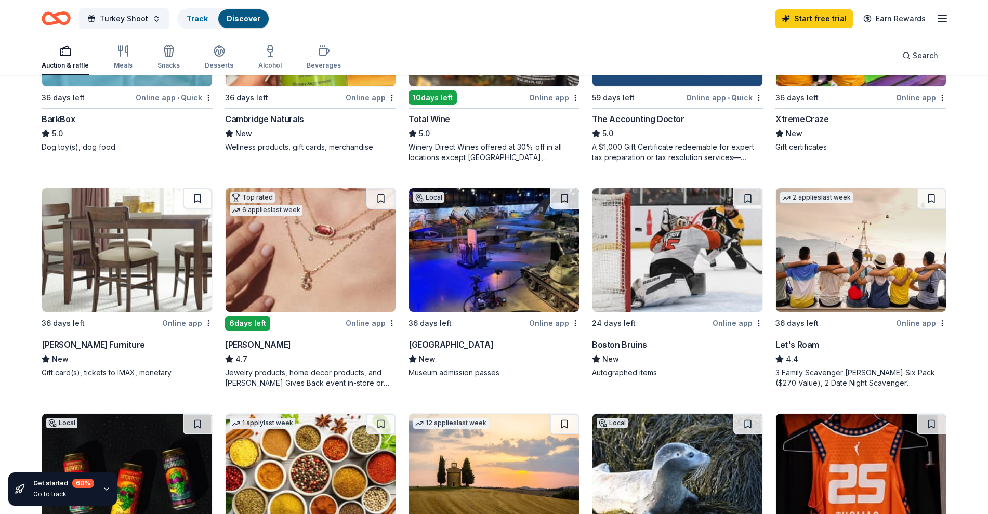
click at [493, 342] on div "[GEOGRAPHIC_DATA]" at bounding box center [451, 344] width 85 height 12
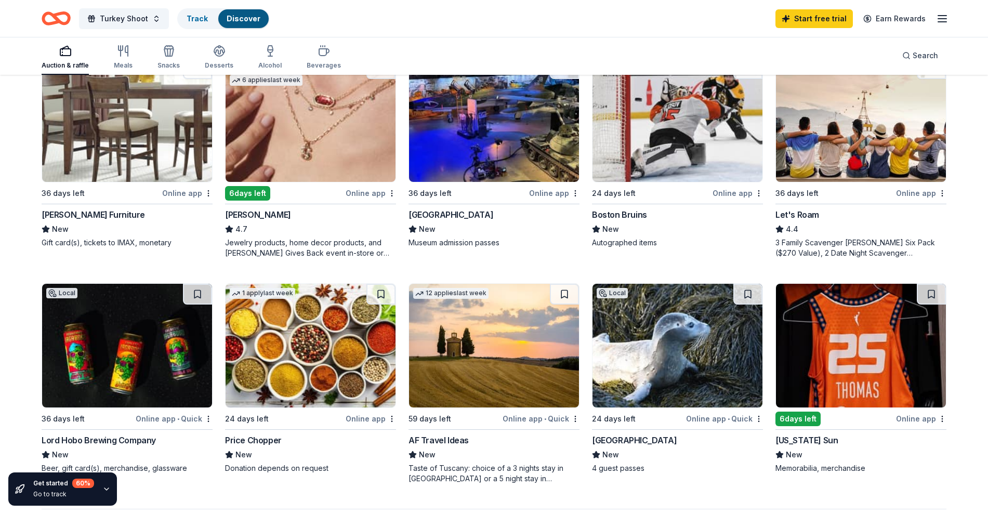
scroll to position [607, 0]
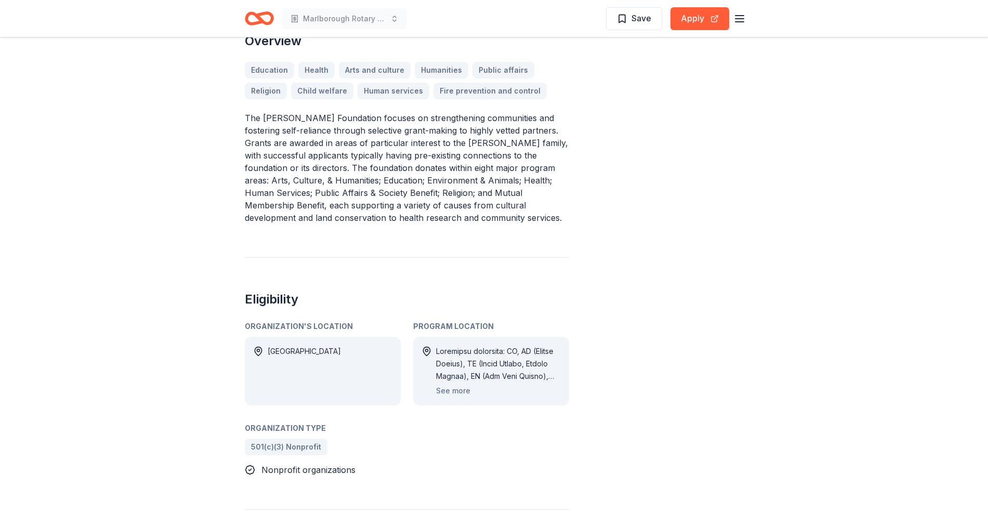
scroll to position [325, 0]
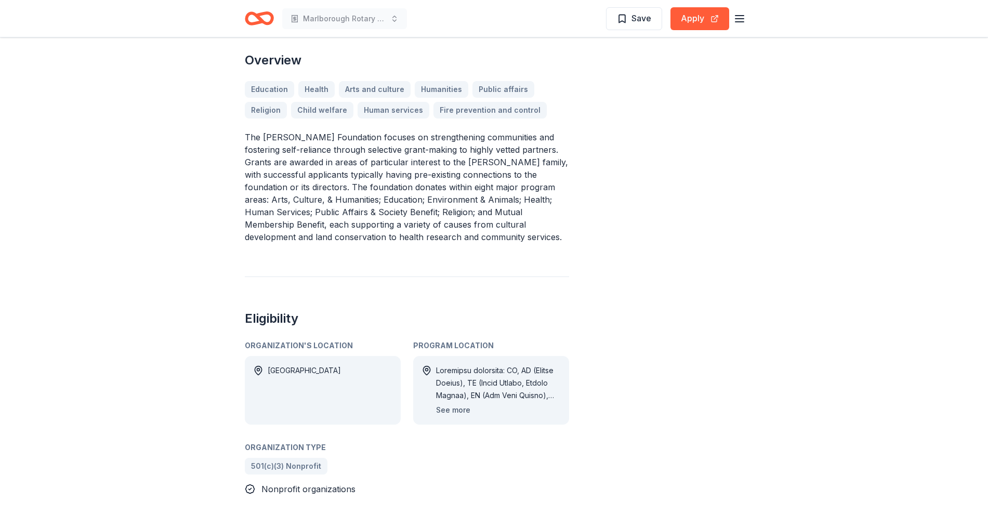
click at [450, 404] on button "See more" at bounding box center [453, 410] width 34 height 12
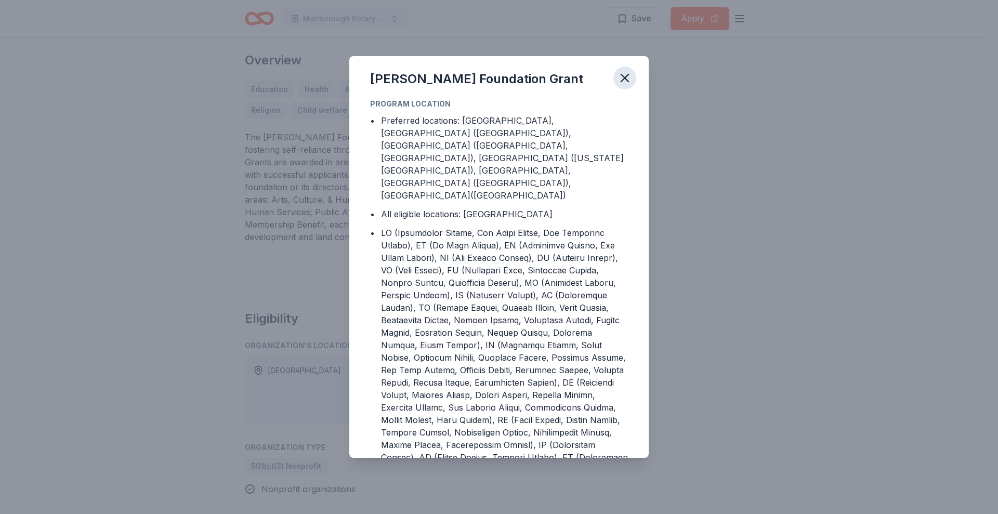
click at [630, 71] on icon "button" at bounding box center [625, 78] width 15 height 15
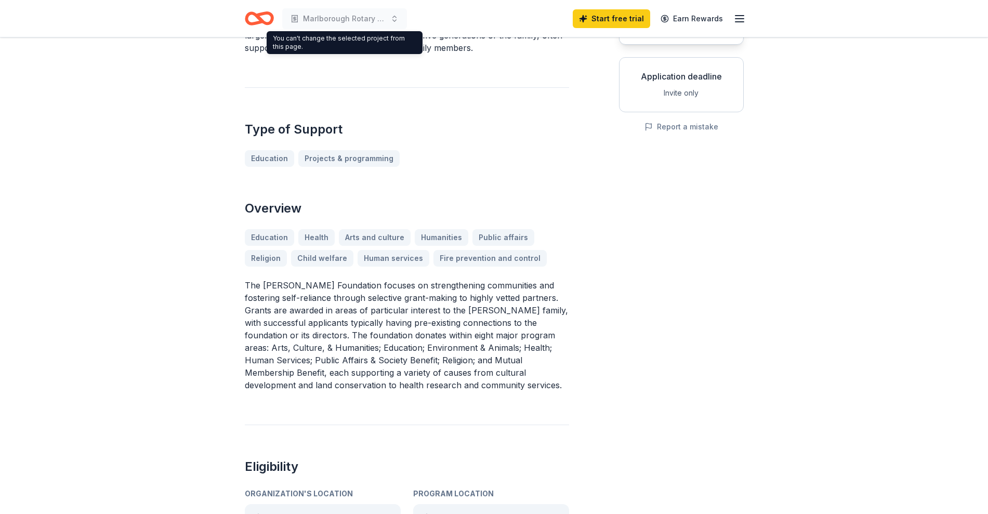
scroll to position [130, 0]
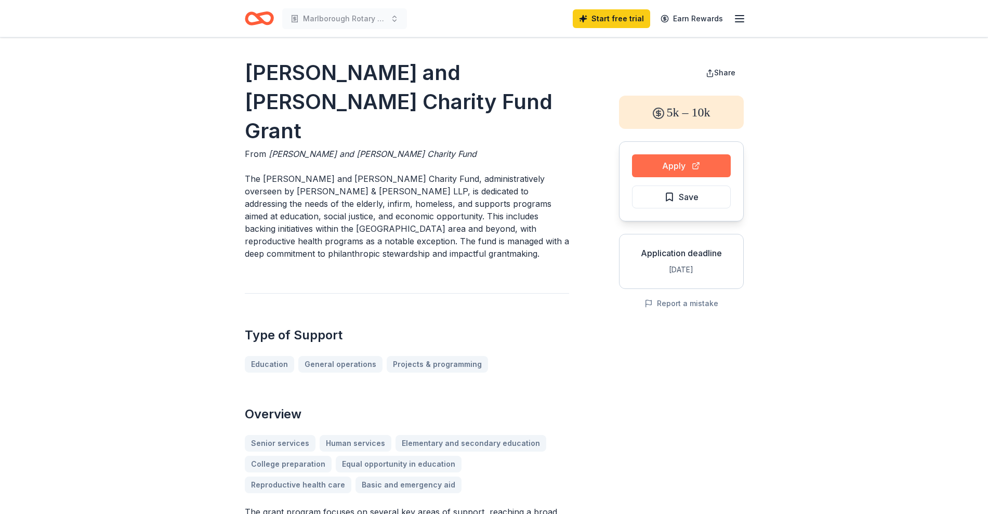
click at [702, 160] on button "Apply" at bounding box center [681, 165] width 99 height 23
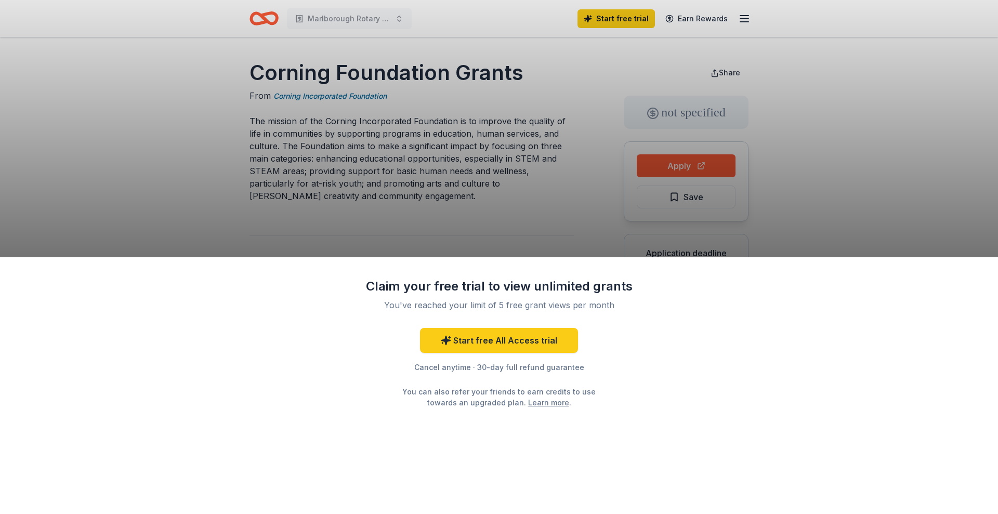
click at [177, 140] on div "Claim your free trial to view unlimited grants You've reached your limit of 5 f…" at bounding box center [499, 257] width 998 height 514
click at [465, 342] on link "Start free All Access trial" at bounding box center [499, 340] width 158 height 25
click at [508, 341] on link "Start free All Access trial" at bounding box center [499, 340] width 158 height 25
click at [467, 338] on link "Start free All Access trial" at bounding box center [499, 340] width 158 height 25
click at [500, 343] on link "Start free All Access trial" at bounding box center [499, 340] width 158 height 25
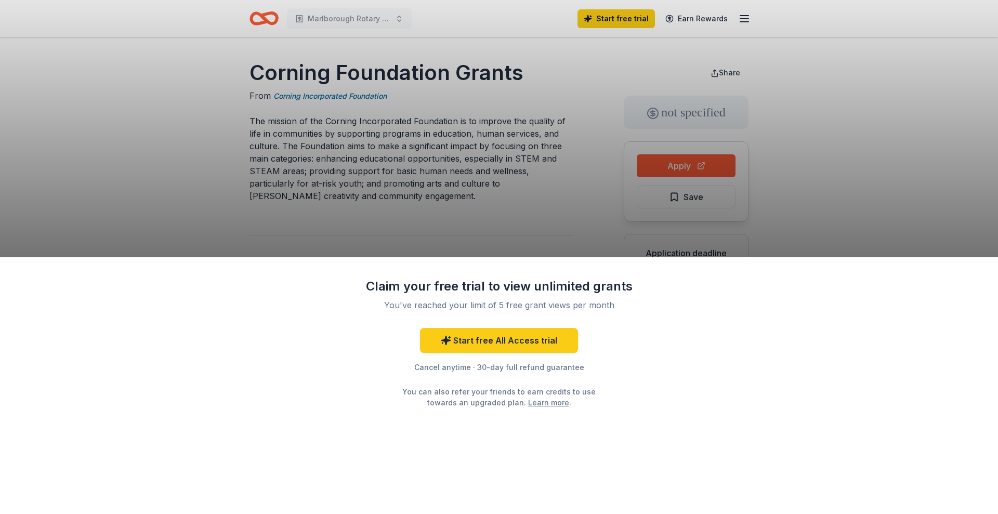
click at [496, 222] on div "Claim your free trial to view unlimited grants You've reached your limit of 5 f…" at bounding box center [499, 257] width 998 height 514
click at [865, 155] on div "Claim your free trial to view unlimited grants You've reached your limit of 5 f…" at bounding box center [499, 257] width 998 height 514
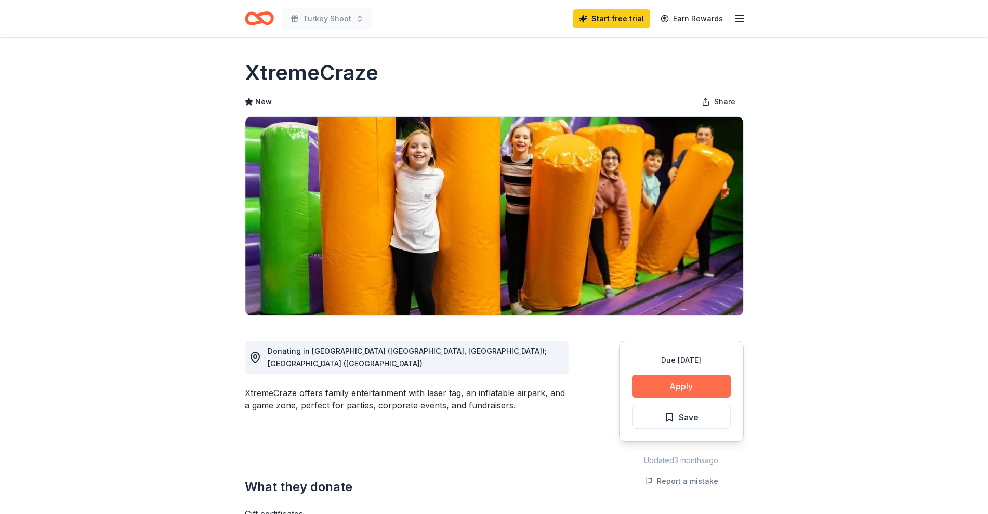
click at [684, 387] on button "Apply" at bounding box center [681, 386] width 99 height 23
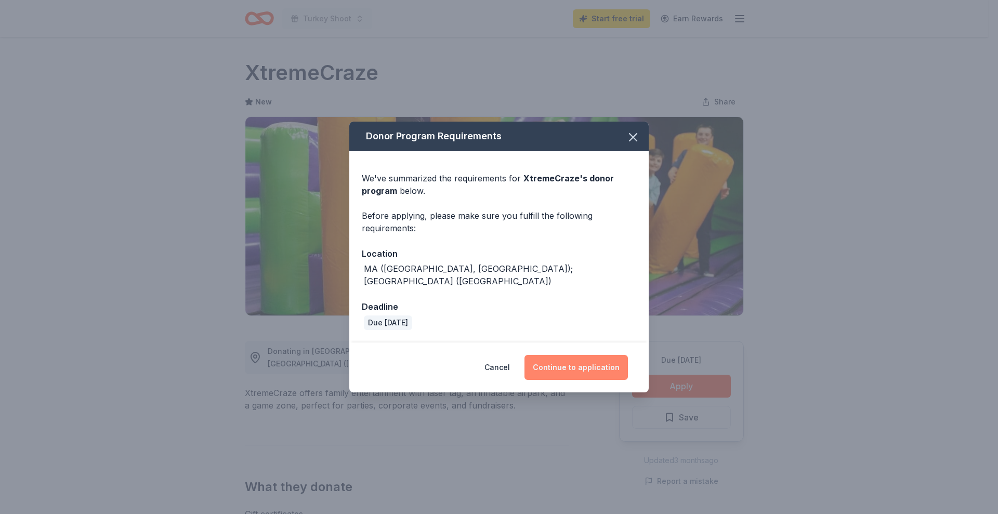
click at [585, 362] on button "Continue to application" at bounding box center [576, 367] width 103 height 25
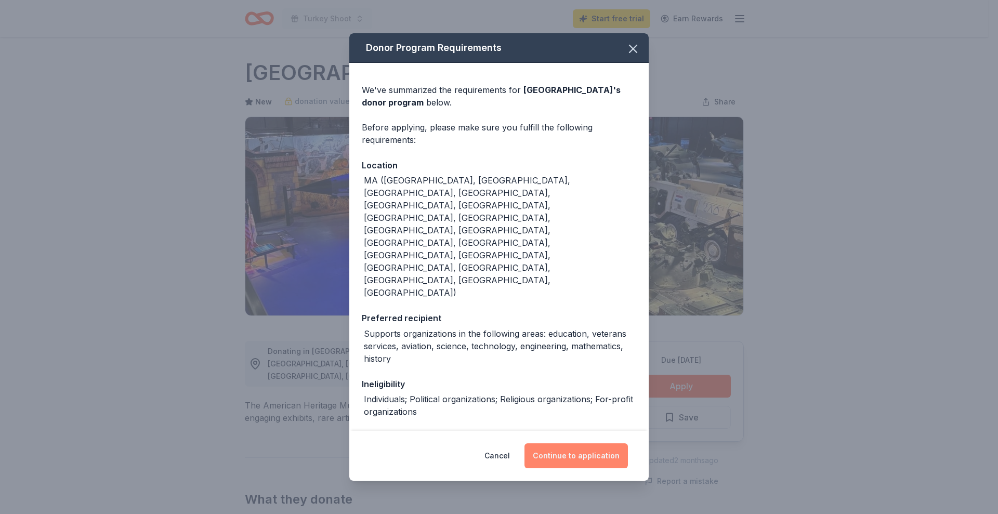
click at [601, 444] on button "Continue to application" at bounding box center [576, 456] width 103 height 25
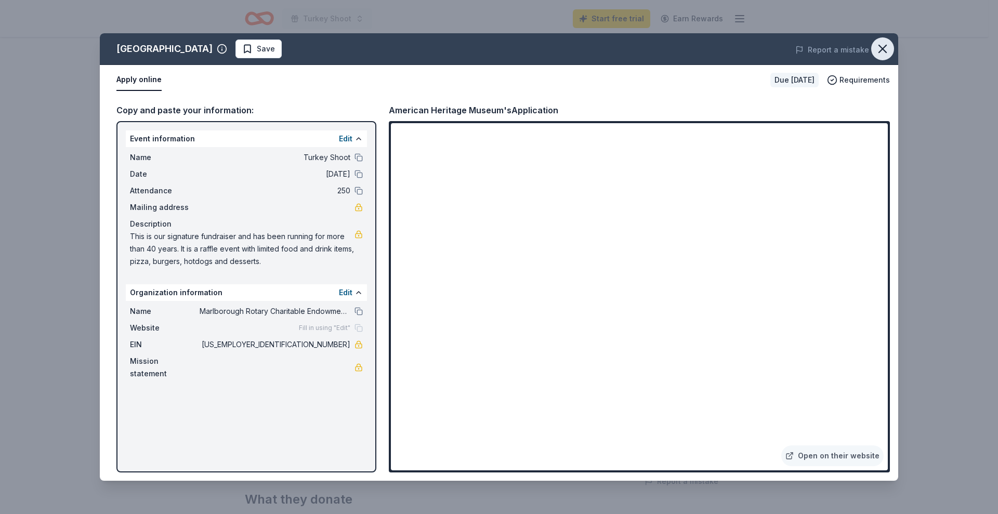
click at [885, 47] on icon "button" at bounding box center [883, 49] width 15 height 15
